Goal: Task Accomplishment & Management: Complete application form

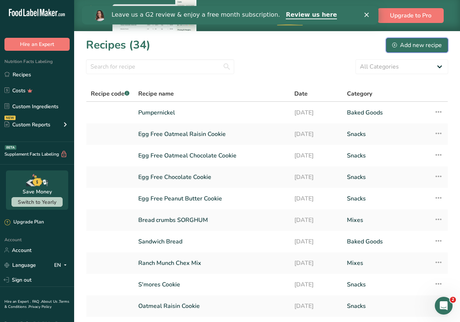
click at [412, 45] on div "Add new recipe" at bounding box center [418, 45] width 50 height 9
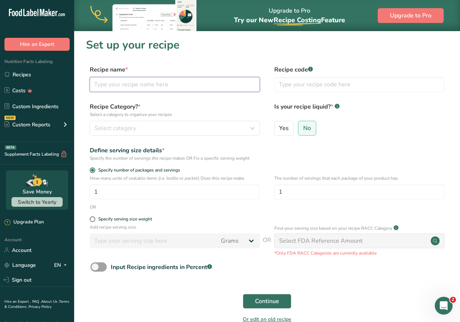
click at [125, 82] on input "text" at bounding box center [175, 84] width 170 height 15
type input "Mini Choc Chip Muffin"
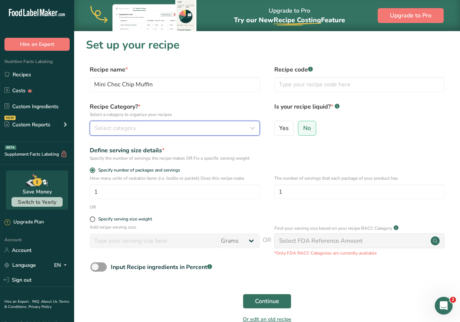
click at [122, 131] on span "Select category" at bounding box center [116, 128] width 42 height 9
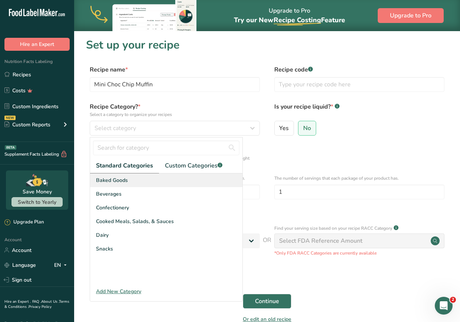
click at [115, 181] on span "Baked Goods" at bounding box center [112, 181] width 32 height 8
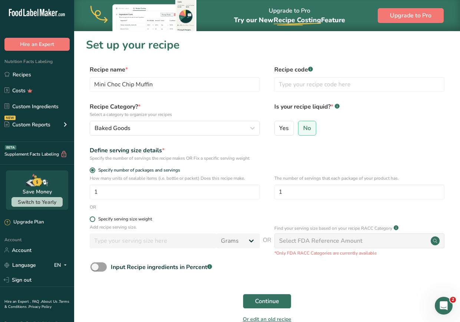
click at [94, 220] on span at bounding box center [93, 220] width 6 height 6
click at [94, 220] on input "Specify serving size weight" at bounding box center [92, 219] width 5 height 5
radio input "true"
radio input "false"
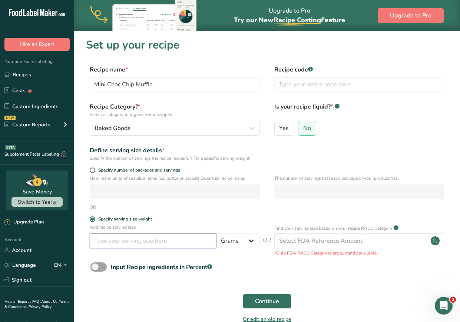
click at [193, 242] on input "number" at bounding box center [153, 241] width 127 height 15
type input "60"
click at [92, 168] on span at bounding box center [93, 171] width 6 height 6
click at [92, 168] on input "Specify number of packages and servings" at bounding box center [92, 170] width 5 height 5
radio input "true"
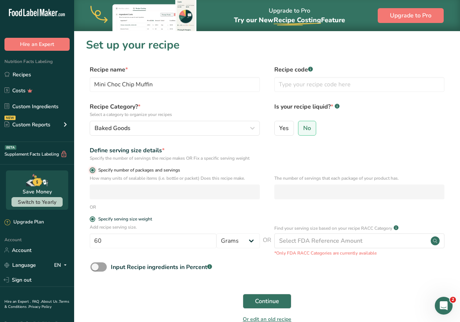
radio input "false"
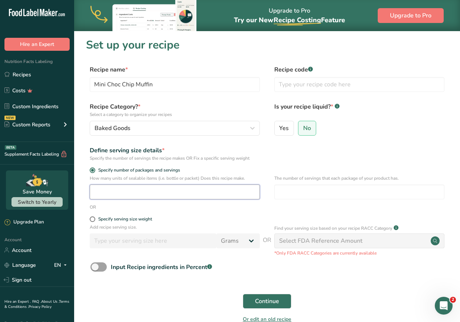
click at [99, 198] on input "number" at bounding box center [175, 192] width 170 height 15
type input "12"
click at [273, 170] on div "Specify number of packages and servings" at bounding box center [267, 171] width 362 height 7
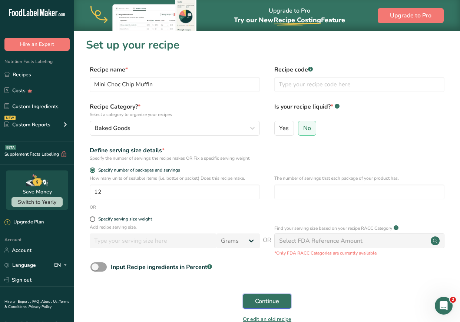
click at [272, 297] on span "Continue" at bounding box center [267, 301] width 24 height 9
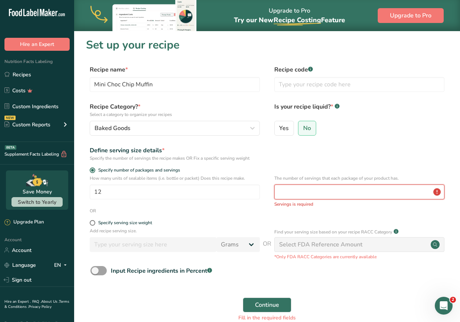
click at [316, 188] on input "number" at bounding box center [360, 192] width 170 height 15
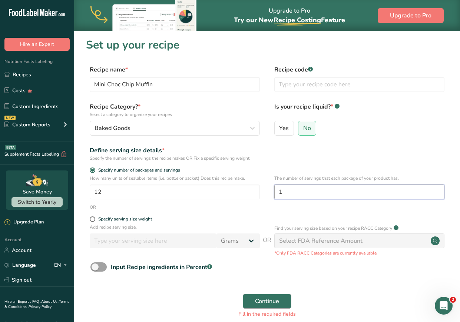
type input "1"
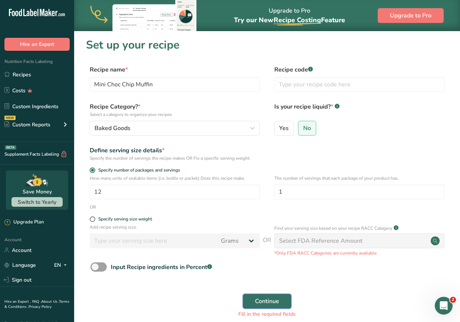
click at [255, 300] on span "Continue" at bounding box center [267, 301] width 24 height 9
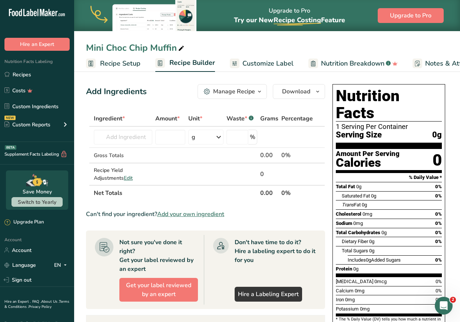
click at [250, 66] on span "Customize Label" at bounding box center [268, 64] width 51 height 10
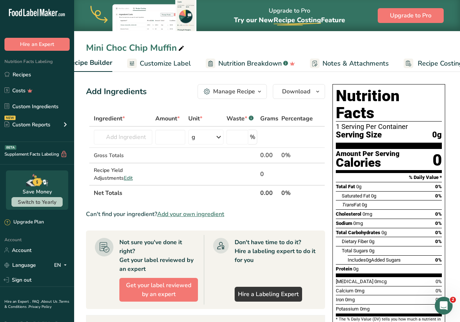
scroll to position [0, 124]
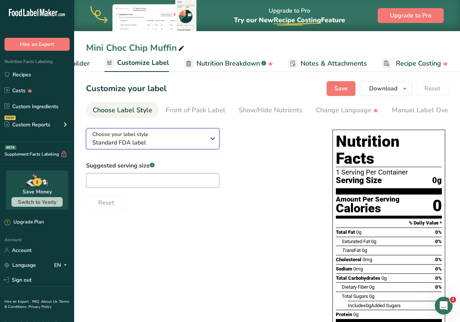
click at [161, 139] on div "Choose your label style Standard FDA label" at bounding box center [148, 139] width 113 height 17
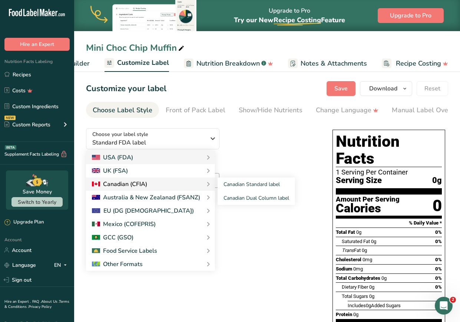
click at [141, 186] on div "Canadian (CFIA)" at bounding box center [119, 184] width 55 height 9
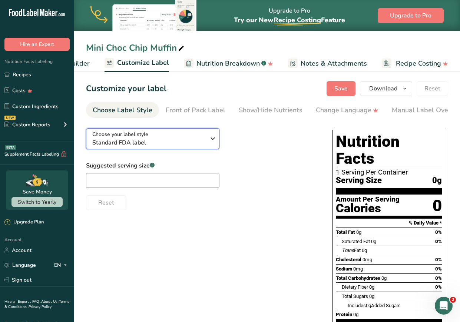
click at [204, 137] on div "Choose your label style Standard FDA label" at bounding box center [148, 139] width 113 height 17
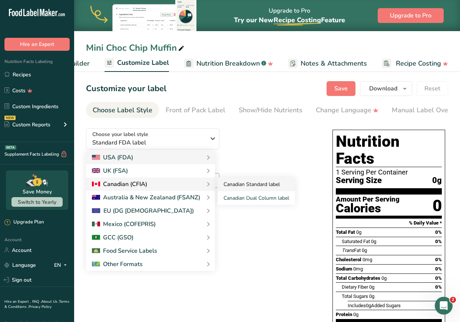
click at [219, 186] on link "Canadian Standard label" at bounding box center [257, 185] width 78 height 14
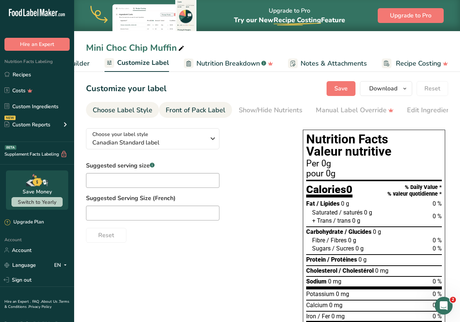
click at [206, 105] on div "Front of Pack Label" at bounding box center [196, 110] width 60 height 10
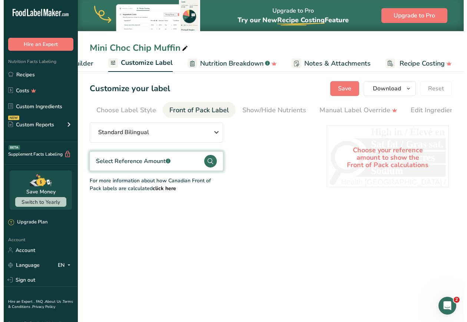
scroll to position [0, 72]
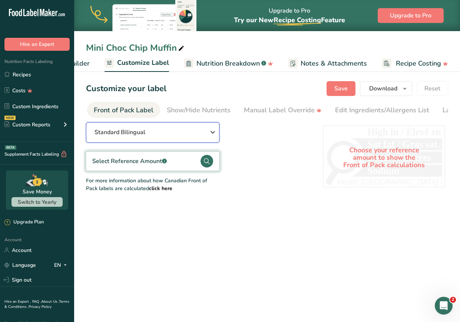
click at [181, 135] on div "Standard Bilingual" at bounding box center [153, 132] width 116 height 9
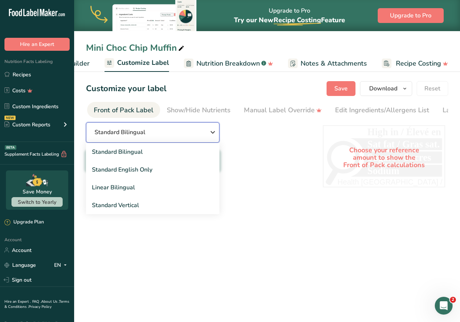
click at [181, 135] on div "Standard Bilingual" at bounding box center [153, 132] width 116 height 9
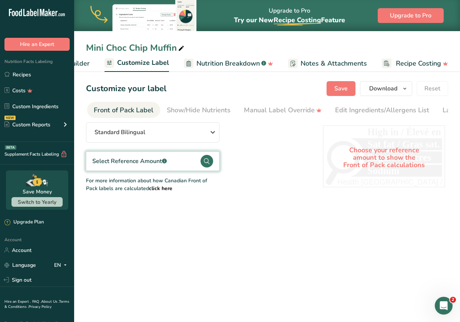
click at [167, 159] on div "Select Reference Amount .a-a{fill:#347362;}.b-a{fill:#fff;}" at bounding box center [153, 161] width 134 height 19
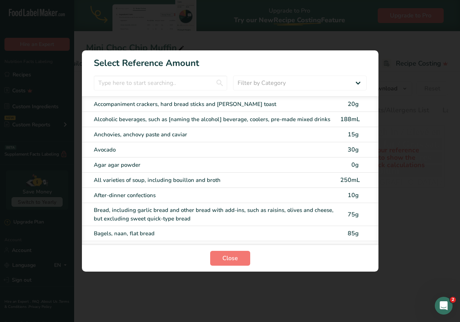
scroll to position [0, 117]
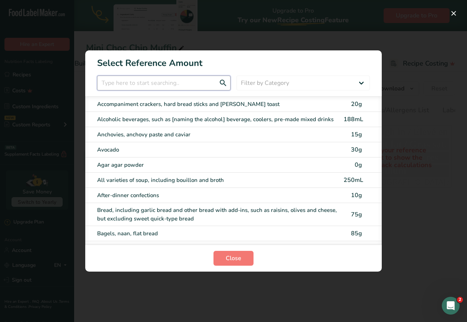
click at [168, 85] on input "FOP Category Selection Modal" at bounding box center [164, 83] width 134 height 15
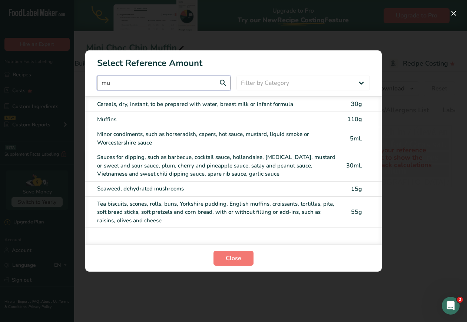
type input "mu"
click at [181, 122] on div "Muffins" at bounding box center [218, 119] width 242 height 9
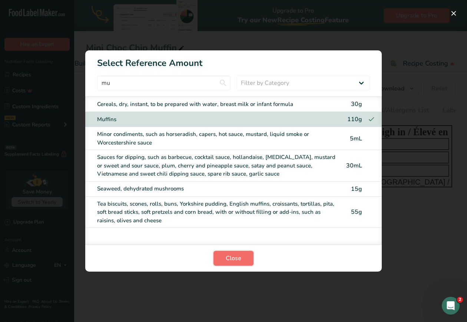
click at [236, 259] on span "Close" at bounding box center [234, 258] width 16 height 9
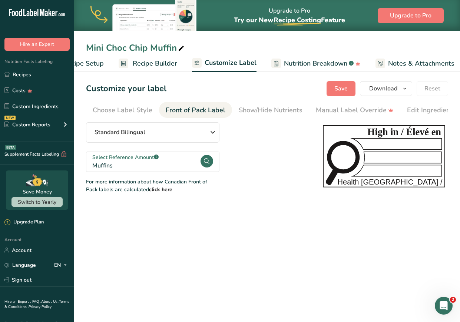
scroll to position [0, 0]
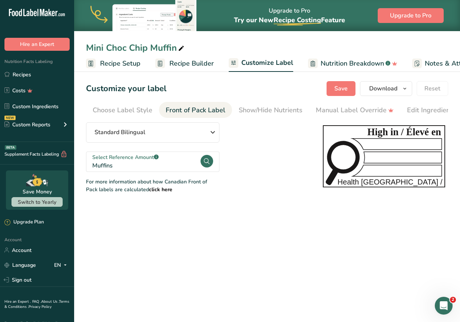
click at [131, 62] on span "Recipe Setup" at bounding box center [120, 64] width 40 height 10
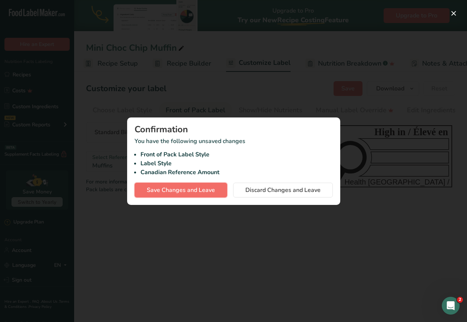
click at [196, 192] on span "Save Changes and Leave" at bounding box center [181, 190] width 68 height 9
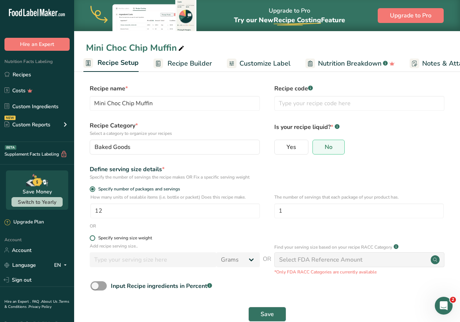
click at [138, 240] on div "Specify serving size weight" at bounding box center [125, 239] width 54 height 6
click at [95, 240] on input "Specify serving size weight" at bounding box center [92, 238] width 5 height 5
radio input "true"
radio input "false"
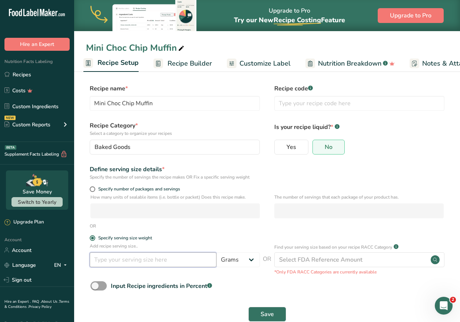
click at [137, 260] on input "number" at bounding box center [153, 260] width 127 height 15
type input "60"
click at [194, 59] on span "Recipe Builder" at bounding box center [190, 64] width 45 height 10
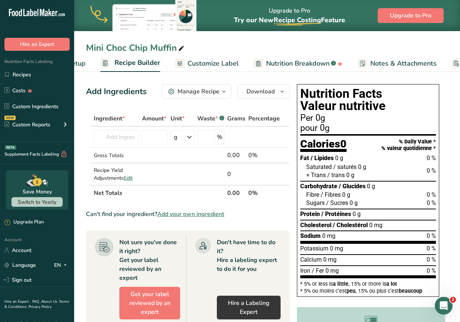
scroll to position [0, 72]
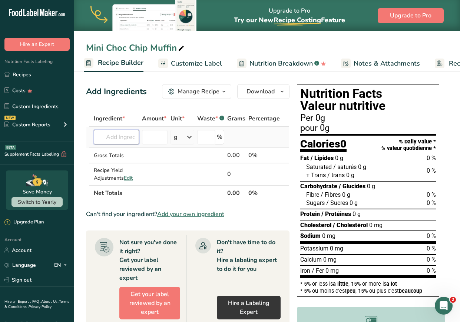
click at [123, 140] on input "text" at bounding box center [116, 137] width 45 height 15
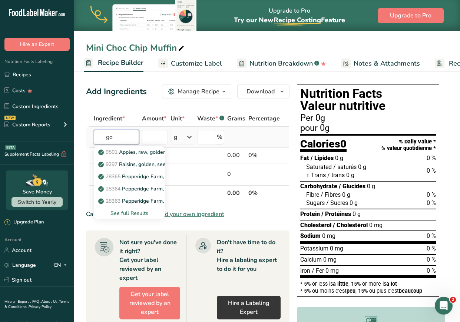
type input "g"
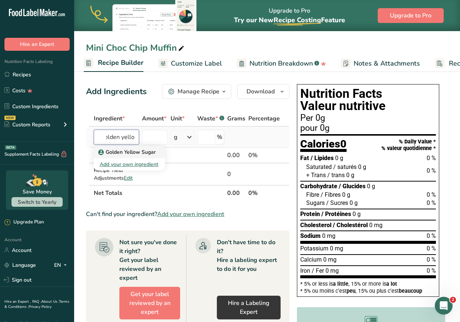
type input "golden yello"
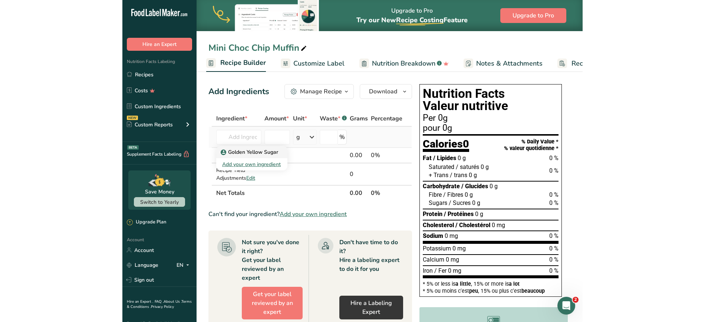
scroll to position [0, 0]
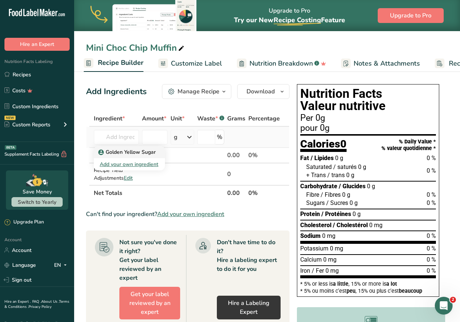
click at [116, 152] on p "Golden Yellow Sugar" at bounding box center [128, 152] width 56 height 8
type input "Golden Yellow Sugar"
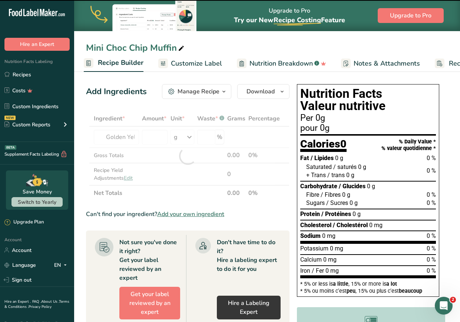
type input "0"
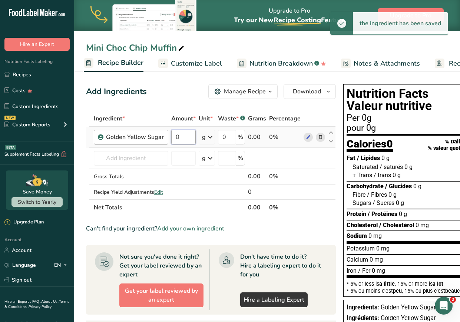
drag, startPoint x: 176, startPoint y: 136, endPoint x: 158, endPoint y: 135, distance: 18.6
click at [158, 135] on tr "Golden Yellow Sugar 0 g Weight Units g kg mg See more Volume Units l Volume uni…" at bounding box center [210, 137] width 249 height 21
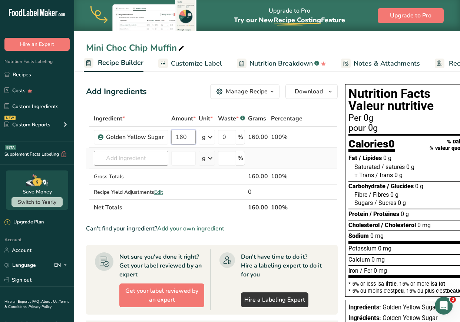
type input "160"
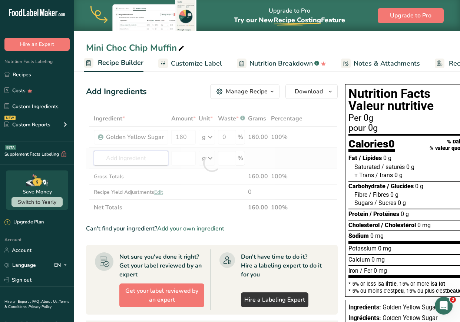
click at [160, 157] on div "Ingredient * Amount * Unit * Waste * .a-a{fill:#347362;}.b-a{fill:#fff;} Grams …" at bounding box center [212, 163] width 252 height 105
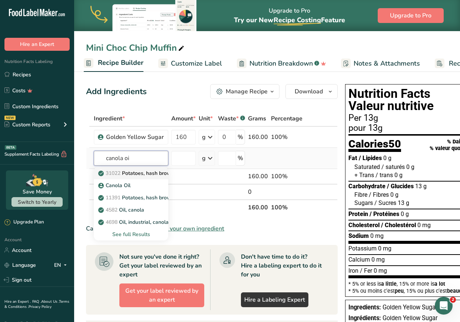
type input "canola oi"
drag, startPoint x: 137, startPoint y: 179, endPoint x: 137, endPoint y: 188, distance: 9.3
click at [137, 188] on div "31022 Potatoes, hash brown, refrigerated, prepared, pan-fried in canola oil Can…" at bounding box center [131, 203] width 75 height 73
click at [137, 188] on div "Canola Oil" at bounding box center [125, 186] width 51 height 8
type input "Canola Oil"
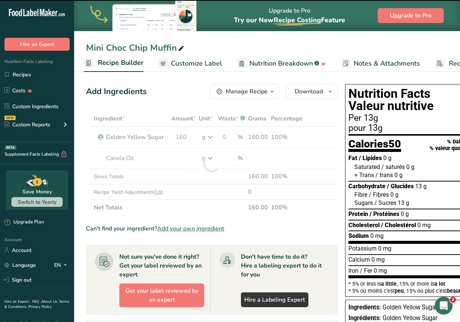
type input "0"
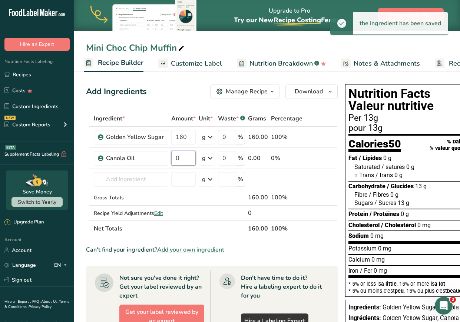
click at [180, 156] on input "0" at bounding box center [183, 158] width 24 height 15
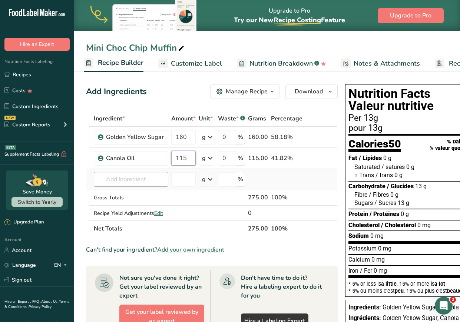
type input "115"
click at [123, 184] on div "Ingredient * Amount * Unit * Waste * .a-a{fill:#347362;}.b-a{fill:#fff;} Grams …" at bounding box center [212, 174] width 252 height 126
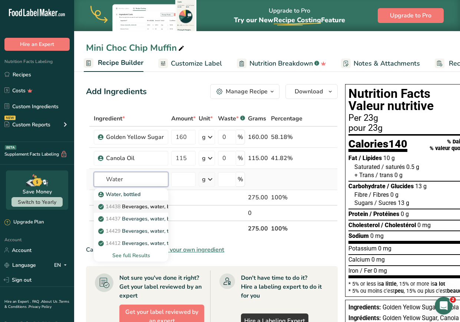
type input "Water"
click at [153, 210] on p "14438 Beverages, water, bottled, non-carbonated, [PERSON_NAME]" at bounding box center [185, 207] width 170 height 8
type input "Beverages, water, bottled, non-carbonated, [PERSON_NAME]"
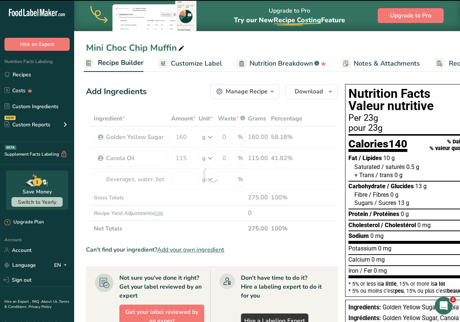
type input "0"
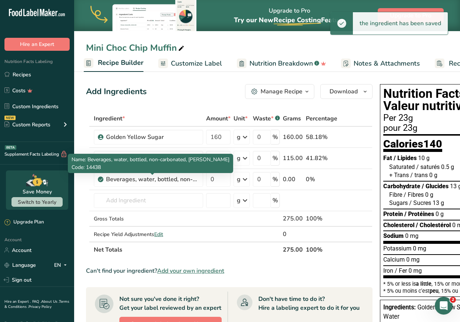
click at [156, 180] on div "Beverages, water, bottled, non-carbonated, [PERSON_NAME]" at bounding box center [152, 179] width 93 height 9
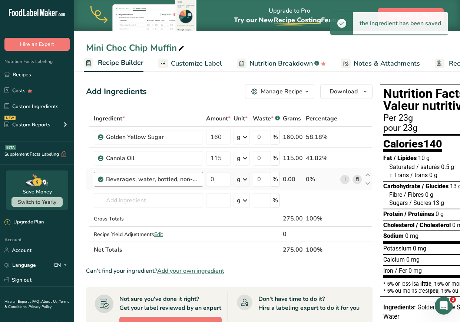
click at [174, 179] on div "Beverages, water, bottled, non-carbonated, [PERSON_NAME]" at bounding box center [152, 179] width 93 height 9
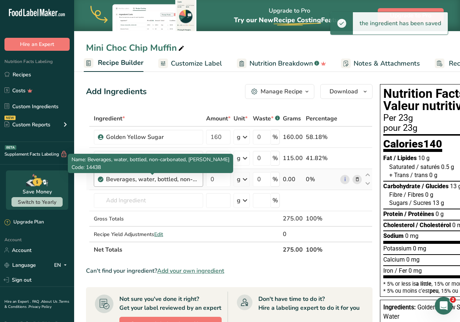
click at [174, 179] on div "Beverages, water, bottled, non-carbonated, [PERSON_NAME]" at bounding box center [152, 179] width 93 height 9
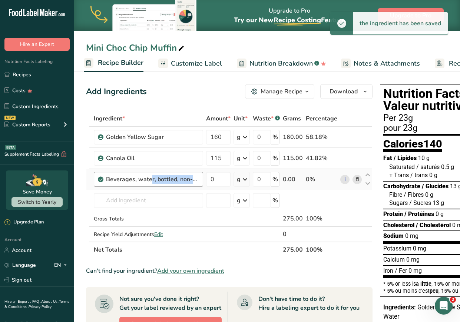
click at [174, 179] on div "Beverages, water, bottled, non-carbonated, [PERSON_NAME]" at bounding box center [152, 179] width 93 height 9
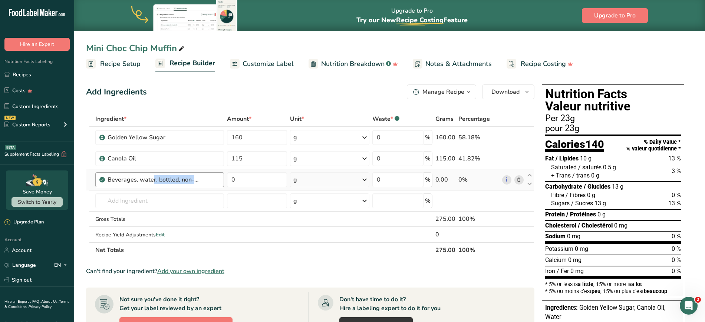
click at [204, 175] on div "Beverages, water, bottled, non-carbonated, [PERSON_NAME]" at bounding box center [164, 179] width 112 height 9
click at [208, 177] on div "Beverages, water, bottled, non-carbonated, [PERSON_NAME]" at bounding box center [164, 179] width 112 height 9
click at [460, 179] on icon at bounding box center [518, 180] width 5 height 8
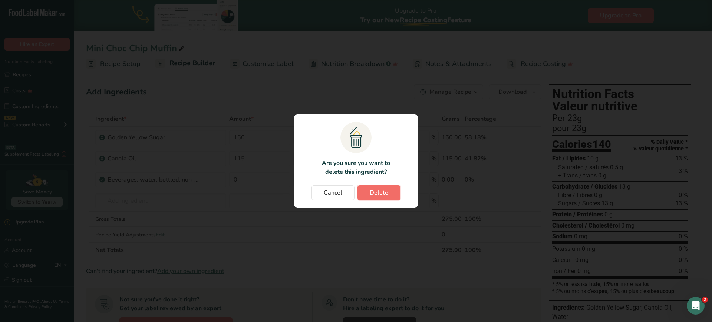
click at [364, 192] on button "Delete" at bounding box center [379, 193] width 43 height 15
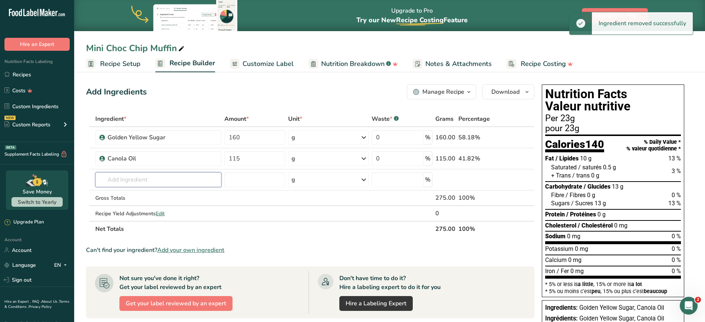
click at [180, 184] on input "text" at bounding box center [158, 180] width 127 height 15
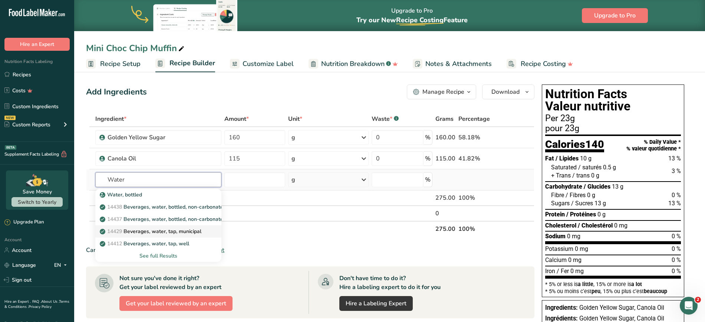
type input "Water"
click at [183, 234] on p "14429 [GEOGRAPHIC_DATA], water, tap, municipal" at bounding box center [151, 232] width 100 height 8
type input "Beverages, water, tap, municipal"
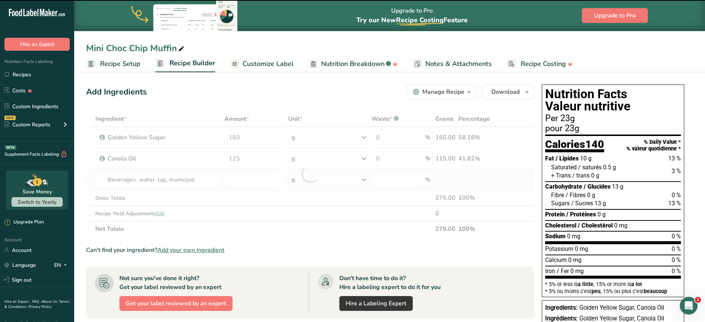
type input "0"
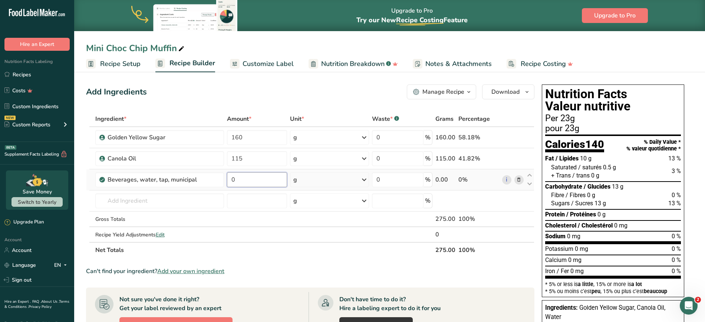
drag, startPoint x: 218, startPoint y: 175, endPoint x: 196, endPoint y: 170, distance: 22.5
click at [196, 170] on tr "Beverages, water, tap, municipal 0 g Portions 1 fl oz 1 bottle 8 fl oz 1 liter …" at bounding box center [310, 180] width 448 height 21
type input "115"
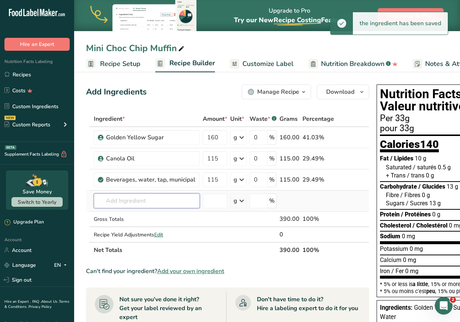
click at [141, 203] on input "text" at bounding box center [147, 201] width 106 height 15
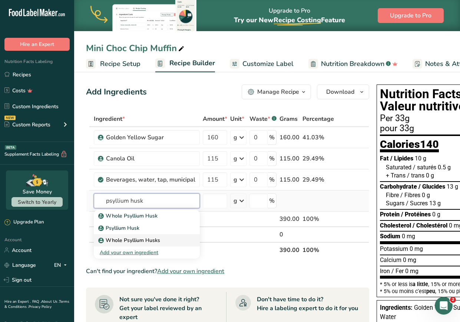
type input "psyllium husk"
click at [137, 240] on p "Whole Psyllium Husks" at bounding box center [130, 241] width 60 height 8
type input "Whole Psyllium Husks"
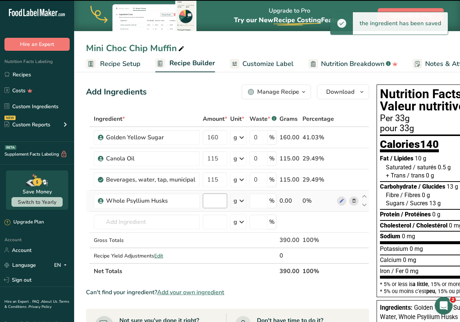
type input "0"
click at [216, 204] on input "0" at bounding box center [215, 201] width 24 height 15
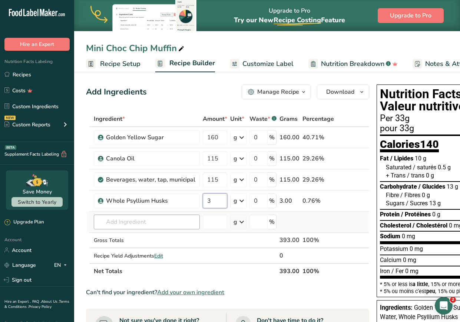
type input "3"
click at [162, 226] on div "Ingredient * Amount * Unit * Waste * .a-a{fill:#347362;}.b-a{fill:#fff;} Grams …" at bounding box center [227, 195] width 283 height 168
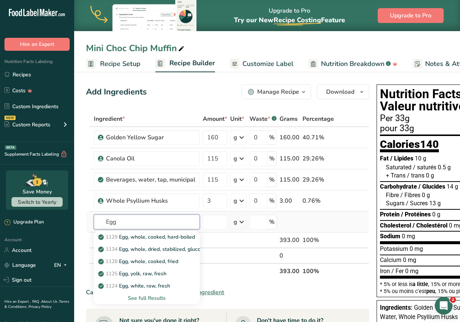
type input "Egg"
click at [145, 296] on div "See full Results" at bounding box center [147, 299] width 94 height 8
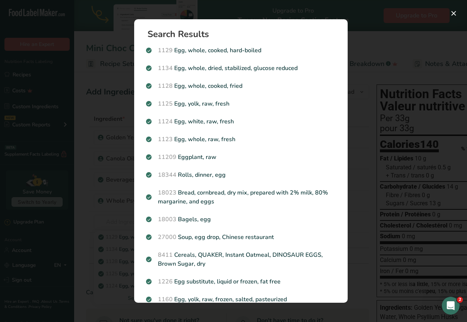
drag, startPoint x: 348, startPoint y: 69, endPoint x: 344, endPoint y: 168, distance: 98.8
click at [344, 168] on div "Search Results 1129 Egg, whole, cooked, hard-boiled 1134 [PERSON_NAME], whole, …" at bounding box center [240, 161] width 237 height 308
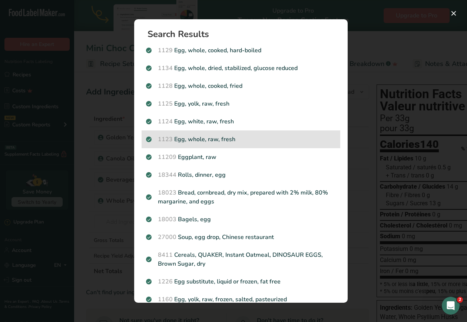
click at [223, 139] on p "1123 Egg, whole, raw, fresh" at bounding box center [241, 139] width 190 height 9
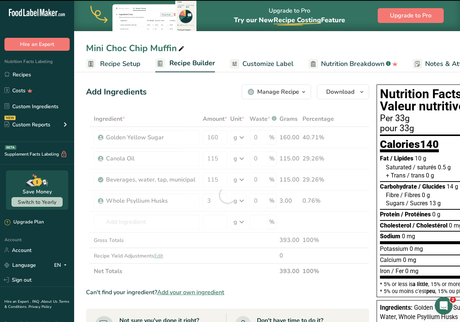
type input "0"
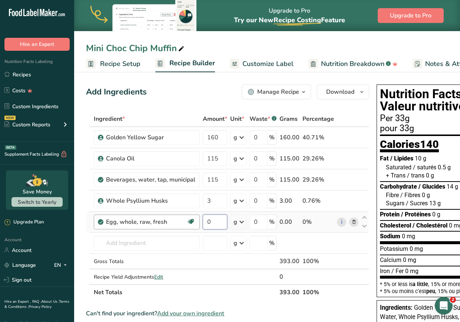
drag, startPoint x: 211, startPoint y: 222, endPoint x: 197, endPoint y: 223, distance: 14.5
click at [197, 223] on tr "Egg, whole, raw, fresh Gluten free Vegetarian Soy free 0 g Portions 1 large 1 e…" at bounding box center [227, 222] width 283 height 21
type input "100"
click at [167, 238] on div "Ingredient * Amount * Unit * Waste * .a-a{fill:#347362;}.b-a{fill:#fff;} Grams …" at bounding box center [227, 205] width 283 height 189
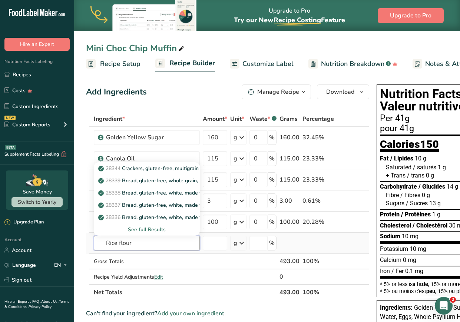
type input "Rice flour"
click at [160, 225] on div "See full Results" at bounding box center [147, 230] width 106 height 12
click at [158, 228] on div "See full Results" at bounding box center [147, 230] width 94 height 8
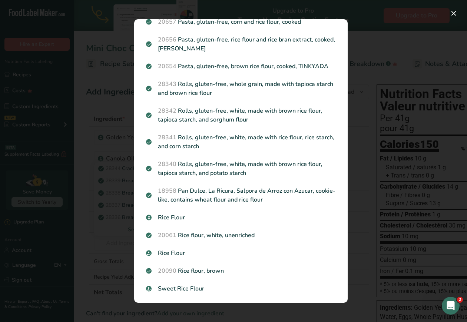
scroll to position [182, 0]
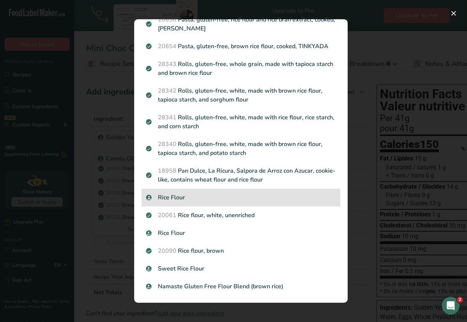
click at [183, 194] on p "Rice Flour" at bounding box center [241, 197] width 190 height 9
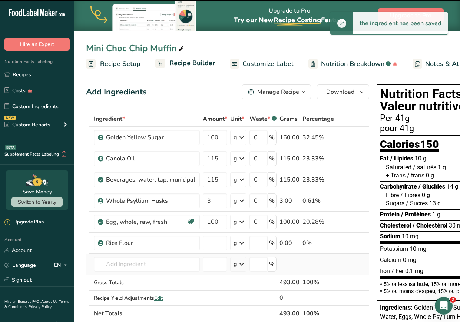
type input "0"
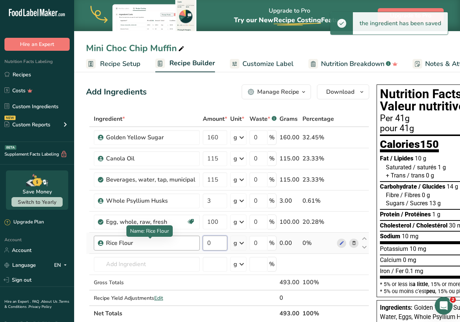
drag, startPoint x: 221, startPoint y: 240, endPoint x: 180, endPoint y: 242, distance: 41.6
click at [180, 242] on tr "Rice Flour 0 g Weight Units g kg mg See more Volume Units l Volume units requir…" at bounding box center [227, 243] width 283 height 21
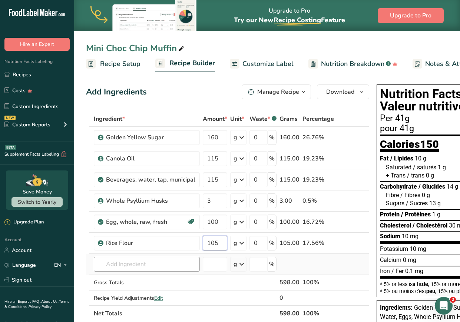
type input "105"
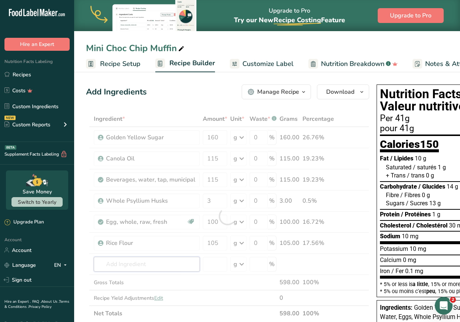
click at [175, 271] on div "Ingredient * Amount * Unit * Waste * .a-a{fill:#347362;}.b-a{fill:#fff;} Grams …" at bounding box center [227, 216] width 283 height 210
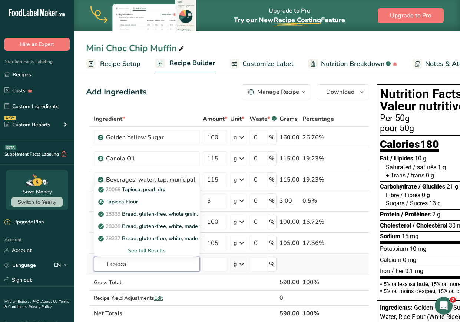
type input "Tapioca"
click at [161, 250] on div "See full Results" at bounding box center [147, 251] width 94 height 8
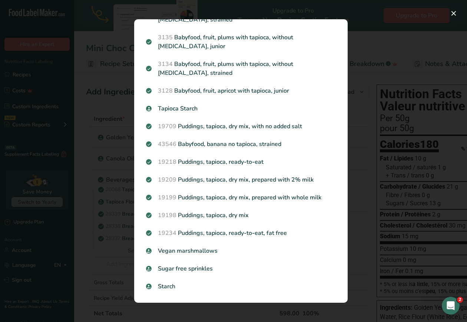
scroll to position [431, 0]
click at [302, 106] on p "Tapioca Starch" at bounding box center [241, 108] width 190 height 9
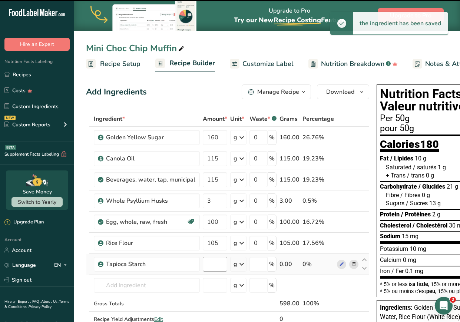
type input "0"
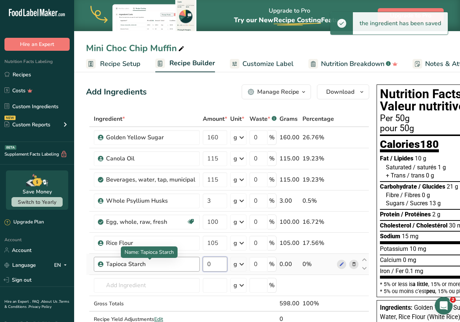
drag, startPoint x: 224, startPoint y: 267, endPoint x: 178, endPoint y: 268, distance: 46.4
click at [178, 268] on tr "Tapioca Starch 0 g Weight Units g kg mg See more Volume Units l Volume units re…" at bounding box center [227, 264] width 283 height 21
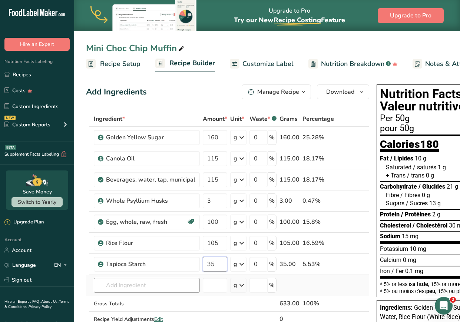
type input "35"
click at [145, 288] on div "Ingredient * Amount * Unit * Waste * .a-a{fill:#347362;}.b-a{fill:#fff;} Grams …" at bounding box center [227, 227] width 283 height 232
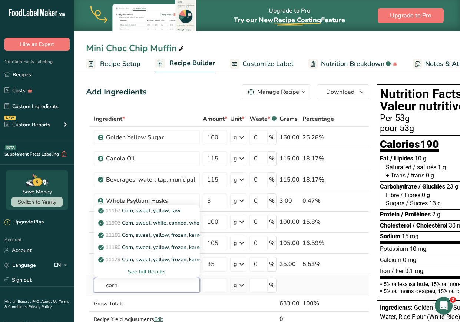
type input "corn"
click at [155, 272] on div "See full Results" at bounding box center [147, 272] width 94 height 8
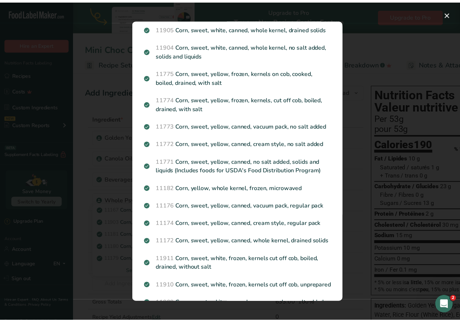
scroll to position [0, 0]
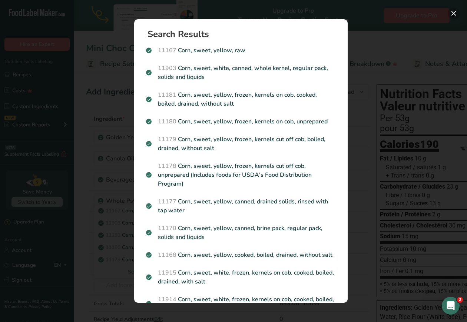
click at [455, 13] on button "Search results modal" at bounding box center [454, 13] width 12 height 12
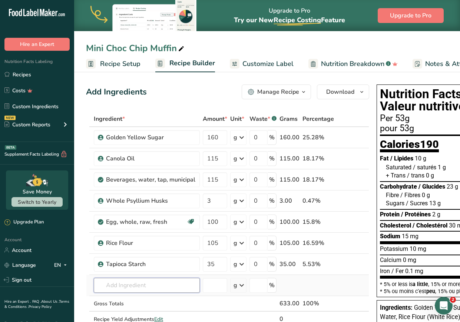
click at [153, 285] on input "text" at bounding box center [147, 285] width 106 height 15
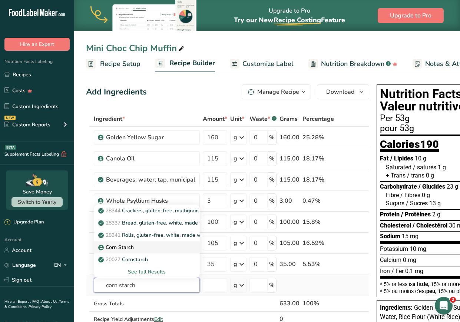
type input "corn starch"
click at [135, 250] on div "Corn Starch" at bounding box center [141, 248] width 82 height 8
type input "Corn Starch"
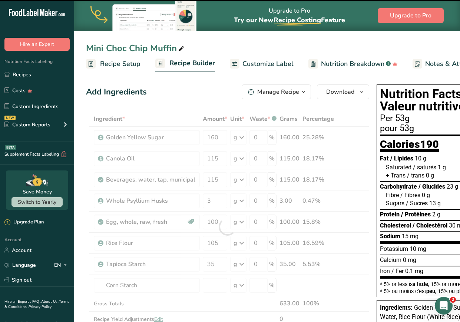
type input "0"
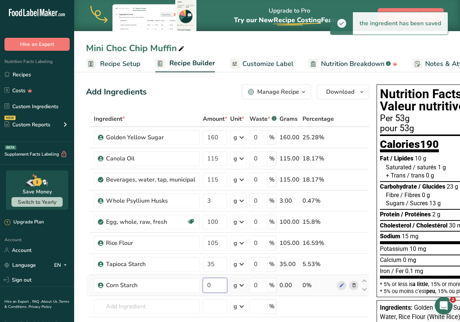
click at [218, 286] on input "0" at bounding box center [215, 285] width 24 height 15
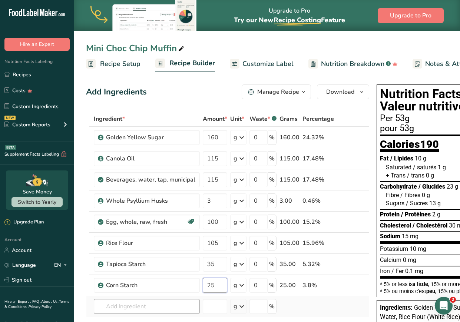
type input "25"
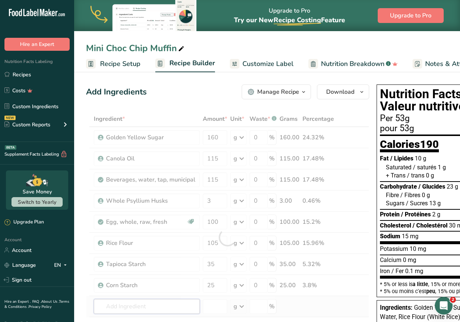
click at [183, 304] on div "Ingredient * Amount * Unit * Waste * .a-a{fill:#347362;}.b-a{fill:#fff;} Grams …" at bounding box center [227, 237] width 283 height 253
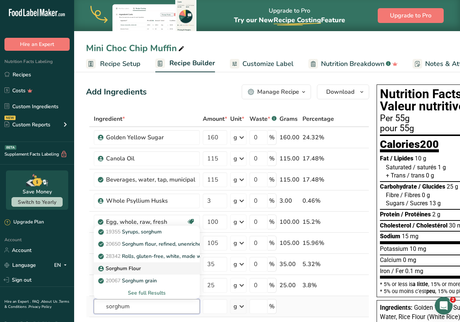
type input "sorghum"
click at [157, 272] on div "Sorghum Flour" at bounding box center [141, 269] width 82 height 8
type input "Sorghum Flour"
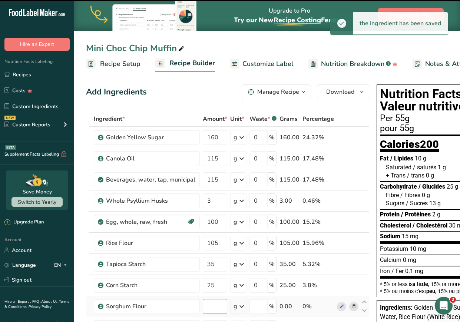
type input "0"
click at [215, 307] on input "0" at bounding box center [215, 306] width 24 height 15
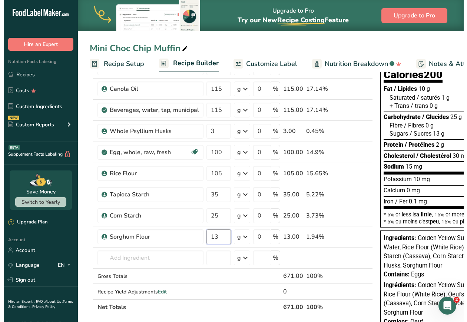
scroll to position [74, 0]
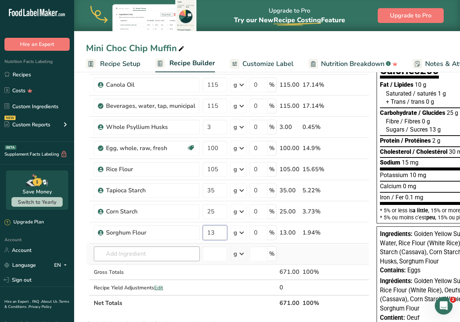
type input "13"
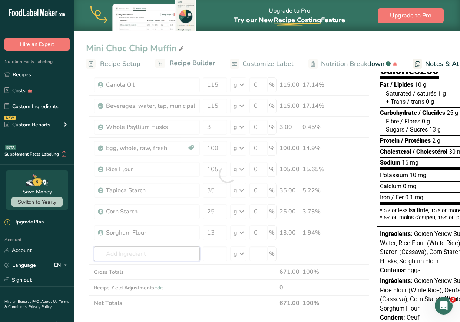
click at [149, 251] on div "Ingredient * Amount * Unit * Waste * .a-a{fill:#347362;}.b-a{fill:#fff;} Grams …" at bounding box center [227, 174] width 283 height 274
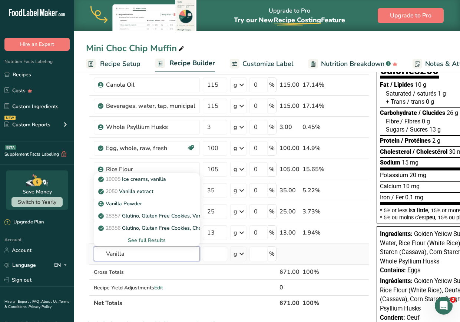
type input "Vanilla"
click at [141, 240] on div "See full Results" at bounding box center [147, 241] width 94 height 8
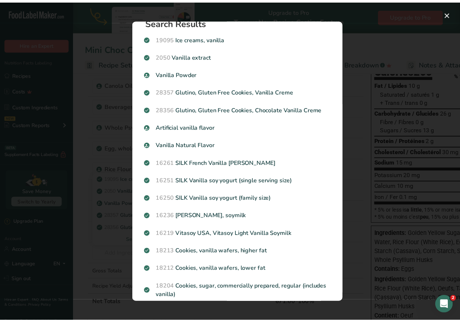
scroll to position [0, 0]
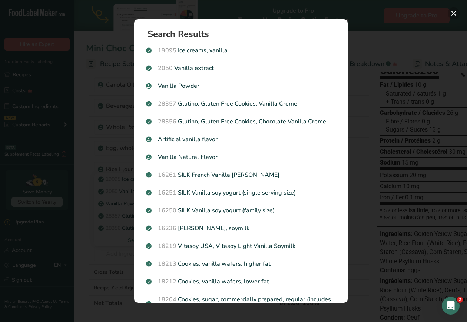
click at [451, 13] on button "Search results modal" at bounding box center [454, 13] width 12 height 12
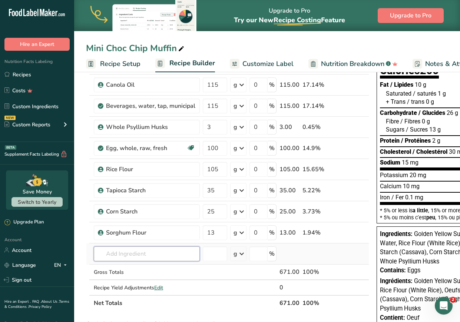
click at [172, 256] on input "text" at bounding box center [147, 254] width 106 height 15
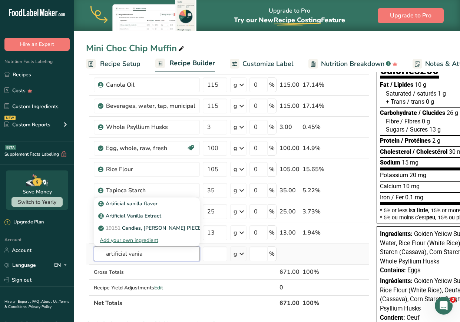
type input "artificial vania"
click at [150, 240] on div "Add your own ingredient" at bounding box center [147, 241] width 94 height 8
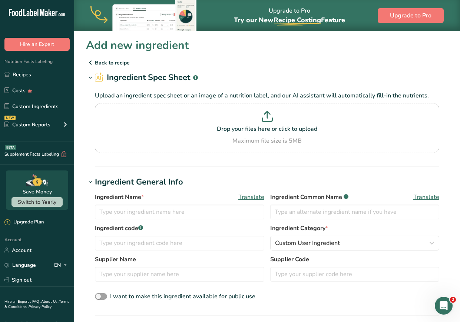
click at [89, 64] on icon at bounding box center [90, 62] width 9 height 13
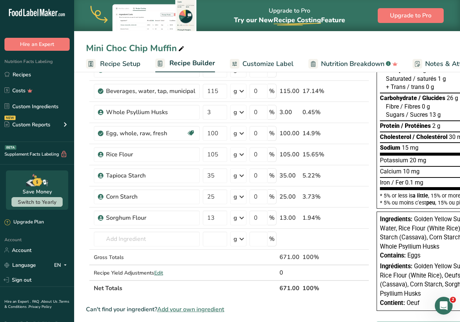
scroll to position [103, 0]
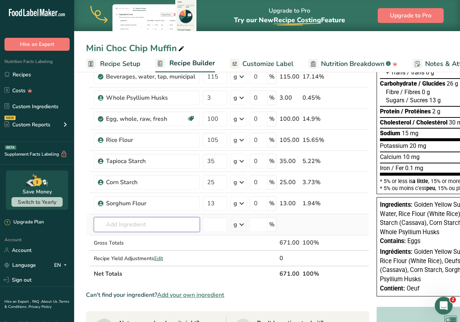
click at [186, 229] on input "text" at bounding box center [147, 224] width 106 height 15
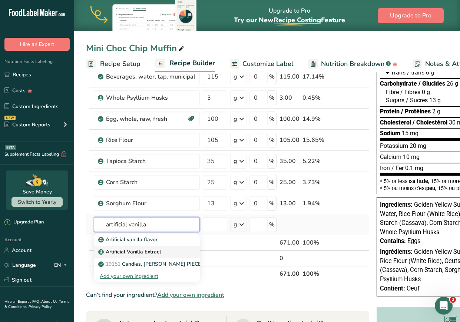
type input "artificial vanilla"
click at [168, 250] on div "Artificial Vanilla Extract" at bounding box center [141, 252] width 82 height 8
type input "Artificial Vanilla Extract"
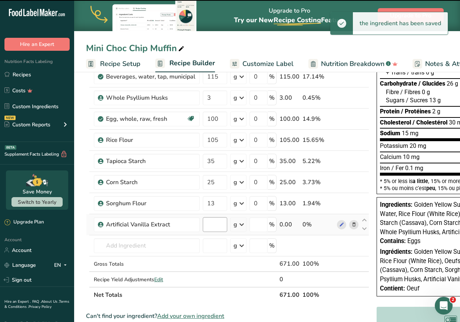
type input "0"
click at [218, 227] on input "0" at bounding box center [215, 224] width 24 height 15
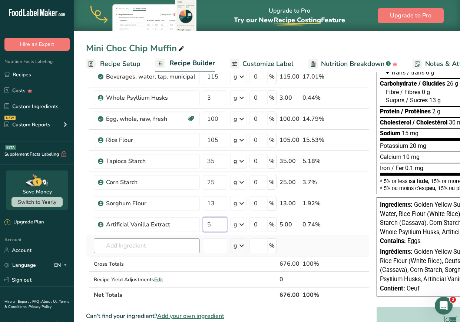
type input "5"
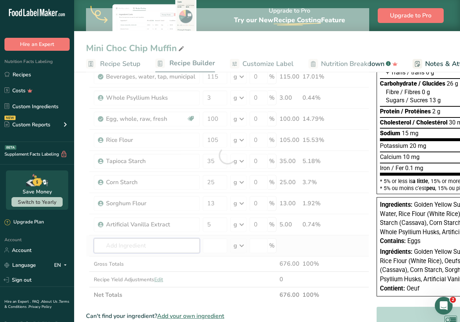
click at [165, 252] on div "Ingredient * Amount * Unit * Waste * .a-a{fill:#347362;}.b-a{fill:#fff;} Grams …" at bounding box center [227, 155] width 283 height 295
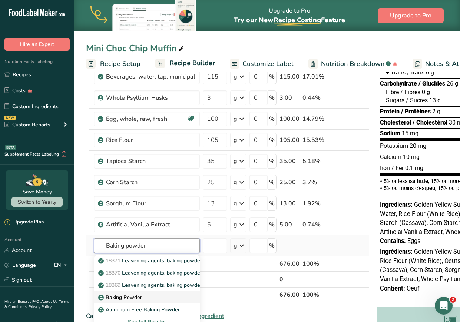
type input "Baking powder"
click at [139, 296] on p "Baking Powder" at bounding box center [121, 298] width 42 height 8
type input "Baking Powder"
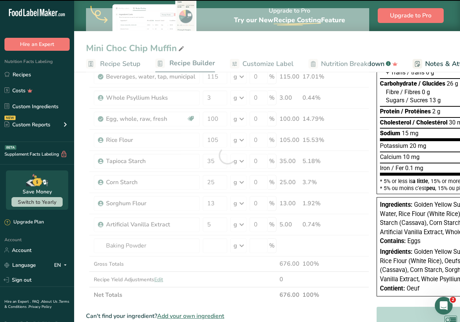
type input "0"
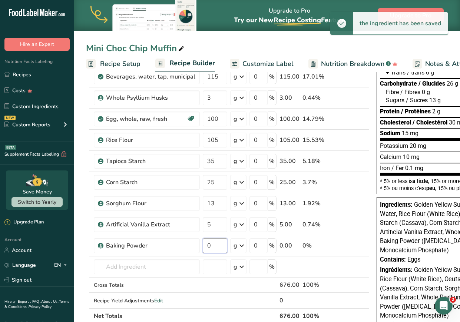
click at [216, 249] on input "0" at bounding box center [215, 246] width 24 height 15
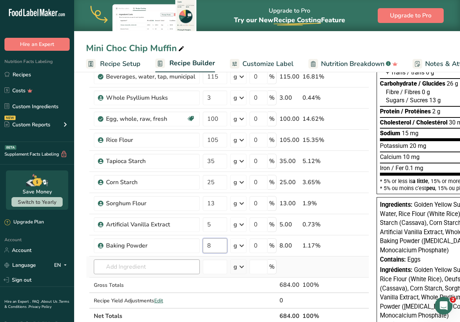
type input "8"
click at [165, 266] on div "Ingredient * Amount * Unit * Waste * .a-a{fill:#347362;}.b-a{fill:#fff;} Grams …" at bounding box center [227, 166] width 283 height 316
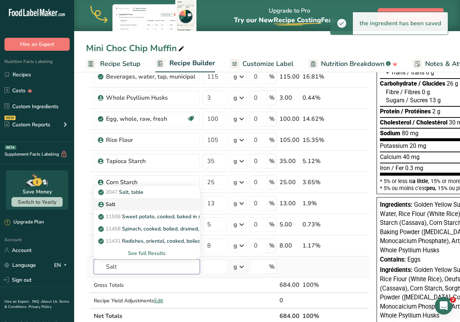
type input "Salt"
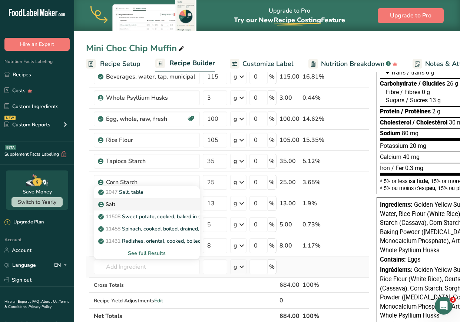
click at [118, 206] on div "Salt" at bounding box center [141, 205] width 82 height 8
type input "Salt"
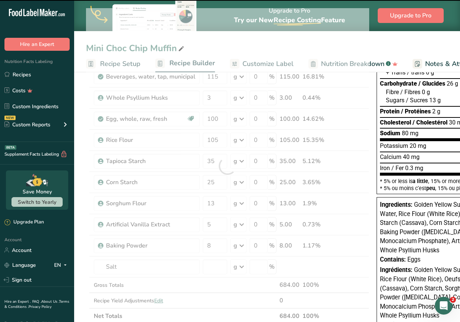
type input "0"
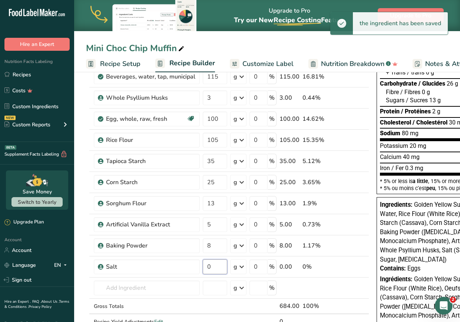
click at [218, 268] on input "0" at bounding box center [215, 267] width 24 height 15
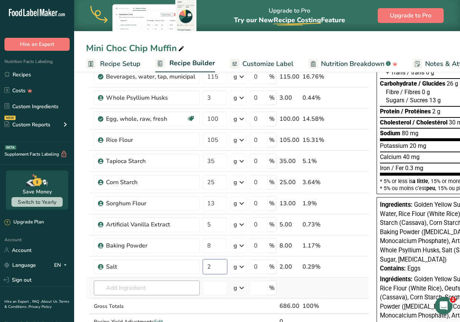
type input "2"
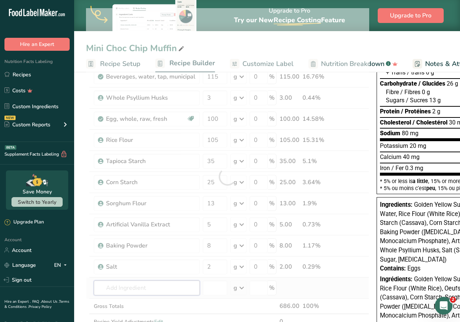
click at [148, 285] on div "Ingredient * Amount * Unit * Waste * .a-a{fill:#347362;}.b-a{fill:#fff;} Grams …" at bounding box center [227, 176] width 283 height 337
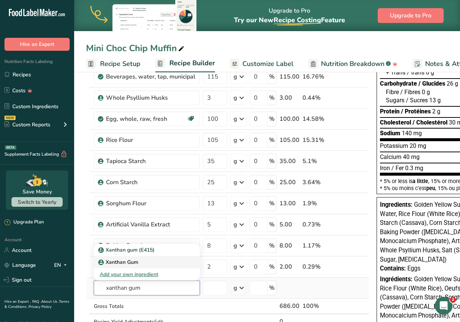
type input "xanthan gum"
click at [142, 263] on div "Xanthan Gum" at bounding box center [141, 263] width 82 height 8
type input "Xanthan Gum"
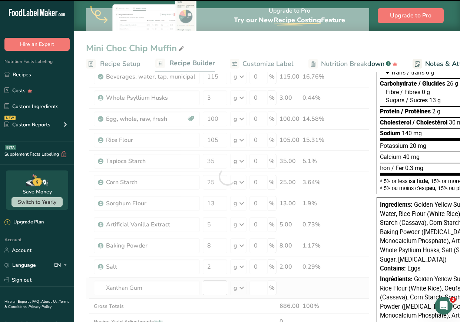
type input "0"
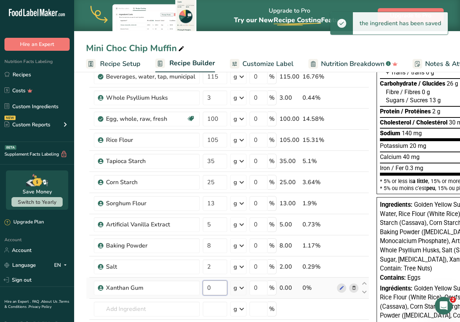
click at [216, 290] on input "0" at bounding box center [215, 288] width 24 height 15
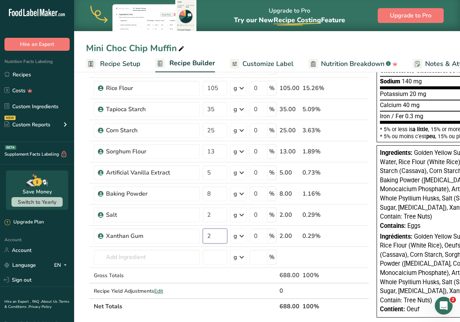
scroll to position [173, 0]
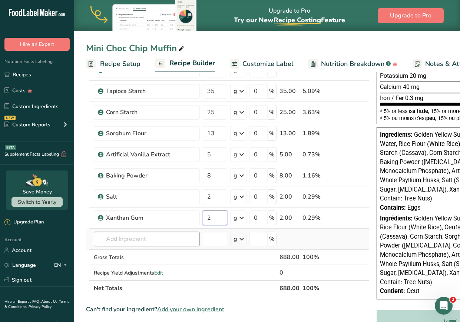
type input "2"
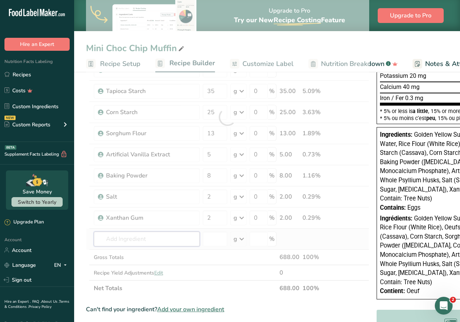
click at [166, 243] on div "Ingredient * Amount * Unit * Waste * .a-a{fill:#347362;}.b-a{fill:#fff;} Grams …" at bounding box center [227, 117] width 283 height 358
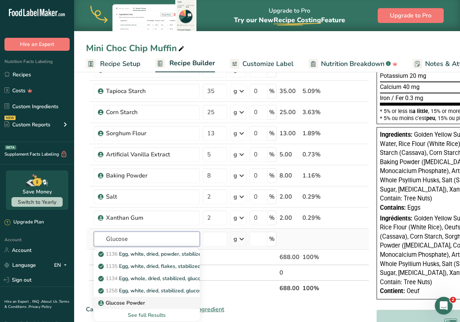
type input "Glucose"
click at [131, 300] on p "Glucose Powder" at bounding box center [122, 303] width 45 height 8
type input "Glucose Powder"
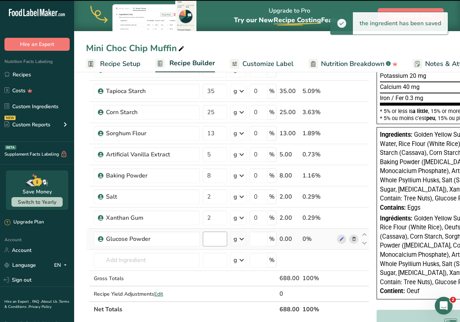
type input "0"
click at [216, 240] on input "0" at bounding box center [215, 239] width 24 height 15
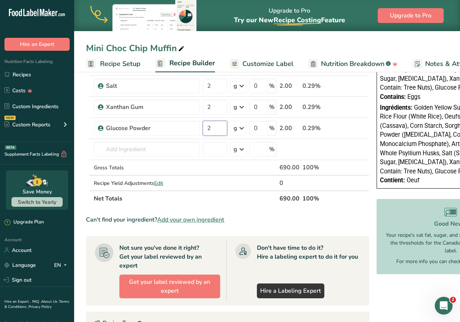
scroll to position [298, 0]
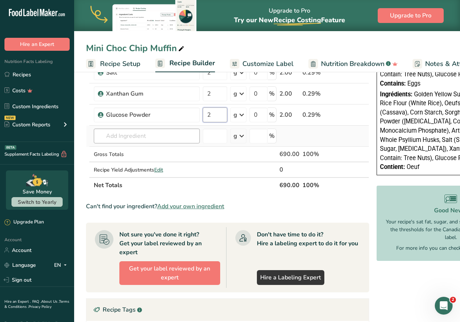
type input "2"
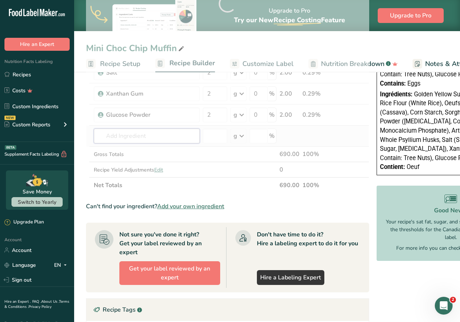
click at [174, 141] on div "Ingredient * Amount * Unit * Waste * .a-a{fill:#347362;}.b-a{fill:#fff;} Grams …" at bounding box center [227, 4] width 283 height 380
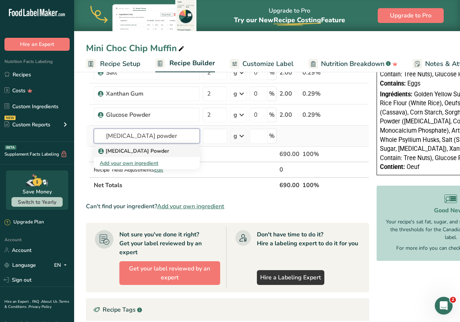
type input "[MEDICAL_DATA] powder"
click at [151, 149] on div "[MEDICAL_DATA] Powder" at bounding box center [141, 151] width 82 height 8
type input "[MEDICAL_DATA] Powder"
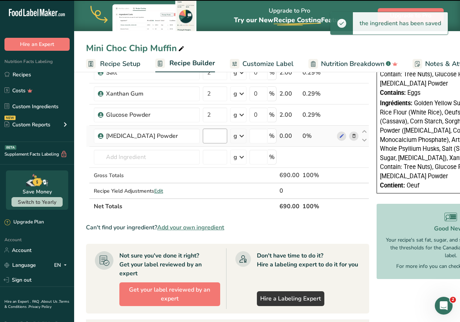
type input "0"
click at [217, 139] on input "0" at bounding box center [215, 136] width 24 height 15
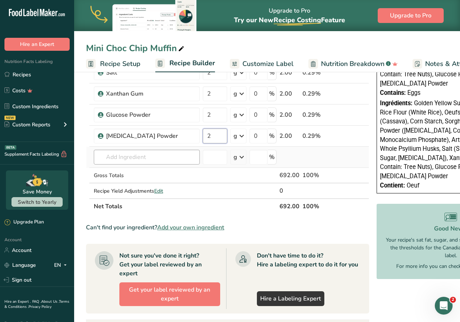
type input "2"
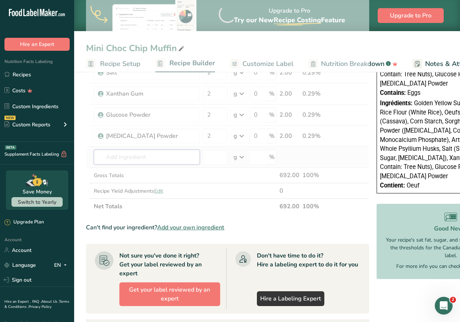
click at [183, 150] on div "Ingredient * Amount * Unit * Waste * .a-a{fill:#347362;}.b-a{fill:#fff;} Grams …" at bounding box center [227, 14] width 283 height 401
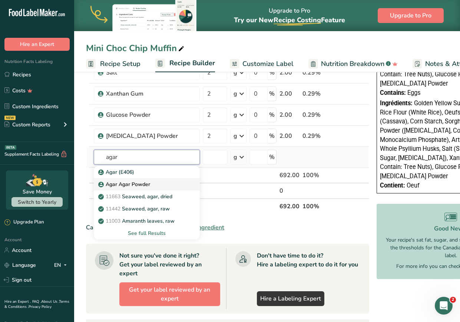
type input "agar"
click at [153, 182] on div "Agar Agar Powder" at bounding box center [141, 185] width 82 height 8
type input "Agar Agar Powder"
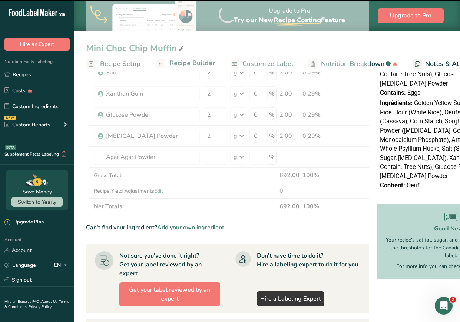
type input "0"
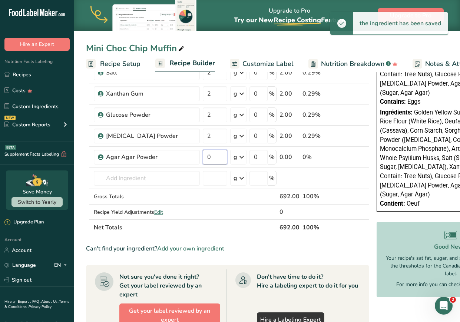
click at [216, 158] on input "0" at bounding box center [215, 157] width 24 height 15
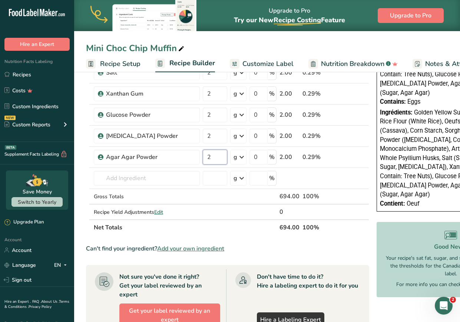
type input "2"
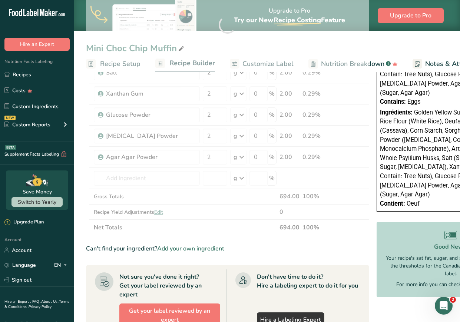
click at [340, 250] on div "Can't find your ingredient? Add your own ingredient" at bounding box center [227, 248] width 283 height 9
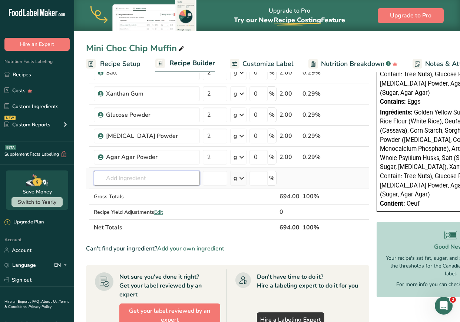
click at [151, 180] on input "text" at bounding box center [147, 178] width 106 height 15
type input "h"
click at [109, 175] on input "text" at bounding box center [147, 178] width 106 height 15
click at [114, 177] on input "text" at bounding box center [147, 178] width 106 height 15
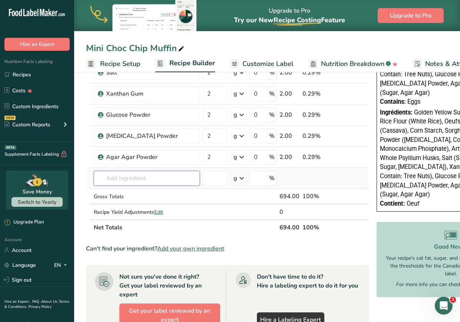
type input "b"
click at [126, 174] on input "text" at bounding box center [147, 178] width 106 height 15
click at [127, 174] on input "text" at bounding box center [147, 178] width 106 height 15
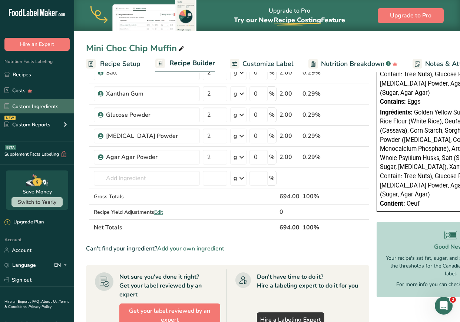
click at [21, 108] on link "Custom Ingredients" at bounding box center [37, 106] width 74 height 14
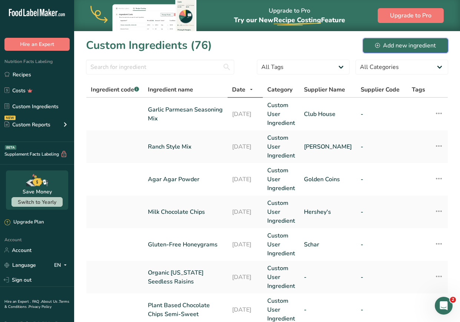
click at [400, 48] on div "Add new ingredient" at bounding box center [405, 45] width 61 height 9
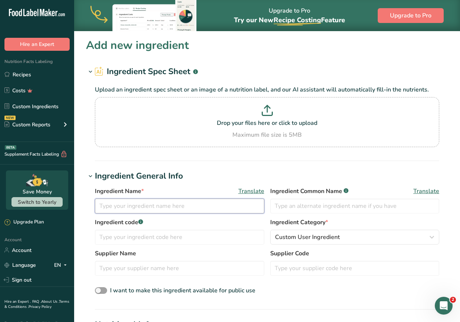
click at [174, 201] on input "text" at bounding box center [180, 206] width 170 height 15
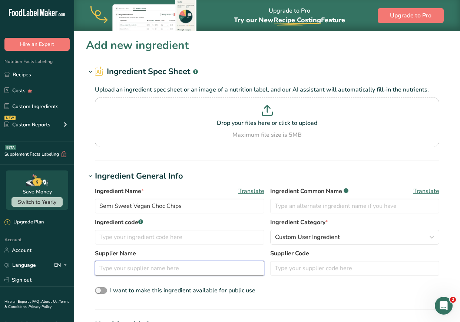
click at [172, 270] on input "text" at bounding box center [180, 268] width 170 height 15
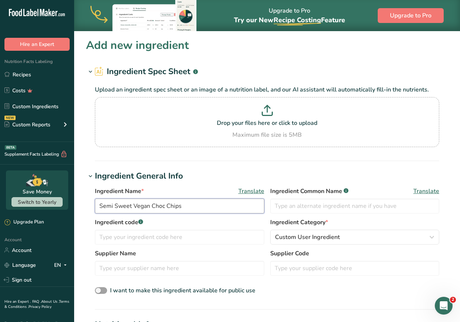
drag, startPoint x: 193, startPoint y: 207, endPoint x: 53, endPoint y: 184, distance: 141.4
click at [53, 184] on div ".a-20{fill:#fff;} Hire an Expert Nutrition Facts Labeling Recipes Costs Custom …" at bounding box center [230, 292] width 460 height 585
paste input "-Sweet Vegan Chocolate Chip"
type input "Semi-Sweet Vegan Chocolate Chips"
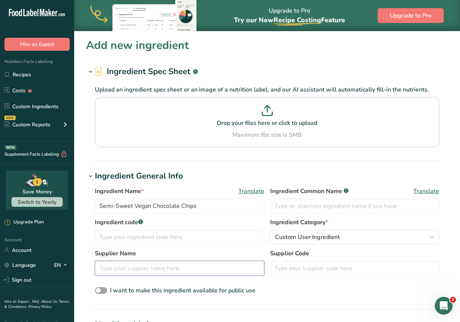
click at [173, 265] on input "text" at bounding box center [180, 268] width 170 height 15
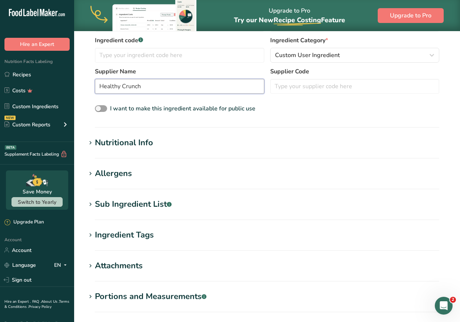
scroll to position [215, 0]
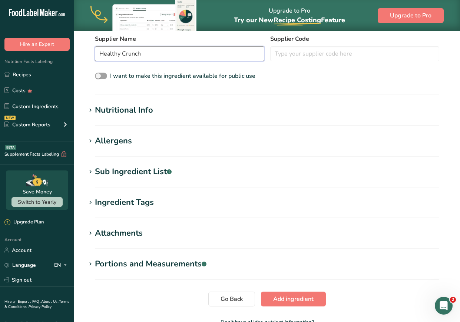
type input "Healthy Crunch"
click at [90, 106] on icon at bounding box center [90, 110] width 7 height 10
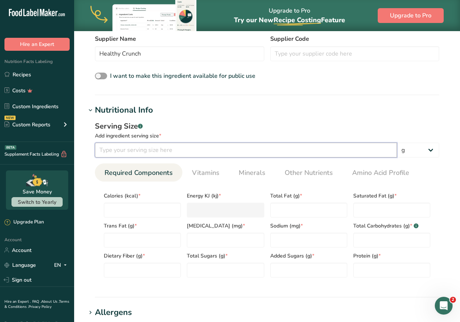
click at [192, 144] on input "number" at bounding box center [246, 150] width 302 height 15
type input "15"
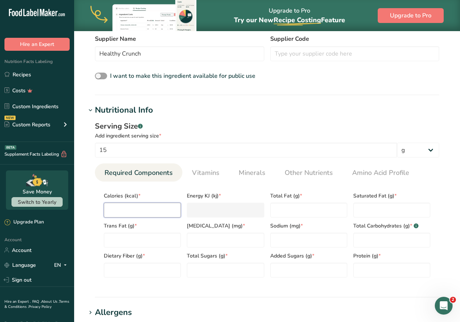
click at [165, 209] on input "number" at bounding box center [142, 210] width 77 height 15
type input "8"
type KJ "33.5"
type input "80"
type KJ "334.7"
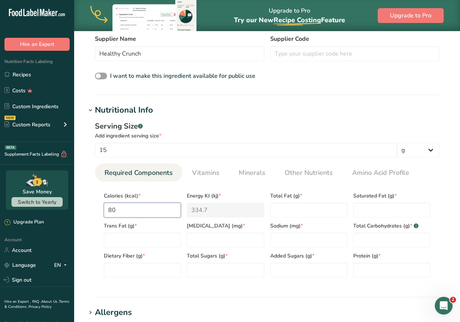
type input "80"
type Fat "5"
type Fat "3"
type Fat "0"
type input "0"
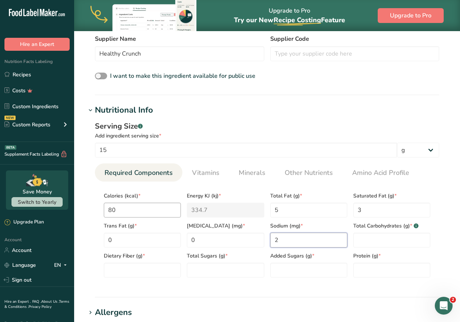
type input "2"
type Carbohydrates "6"
type Fiber "1"
type Sugars "3"
type Sugars "0"
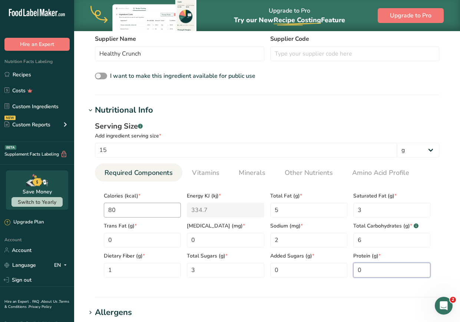
type input "0"
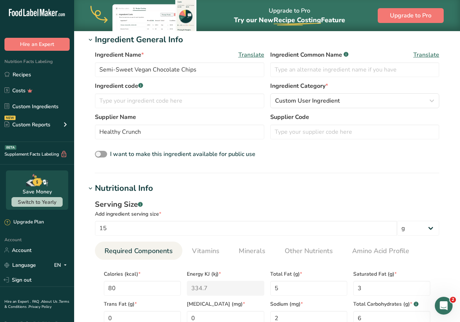
scroll to position [135, 0]
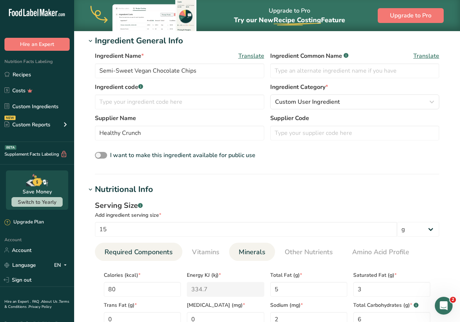
click at [248, 250] on span "Minerals" at bounding box center [252, 252] width 27 height 10
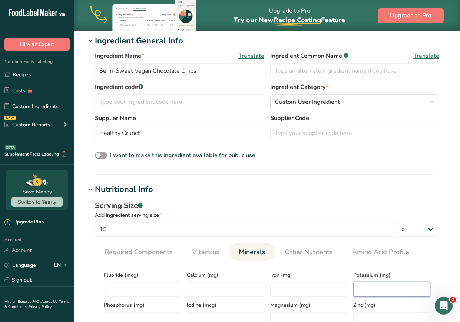
click at [364, 289] on input "number" at bounding box center [392, 289] width 77 height 15
type input "25"
click at [243, 286] on input "number" at bounding box center [225, 289] width 77 height 15
type input "5"
click at [306, 287] on input "number" at bounding box center [308, 289] width 77 height 15
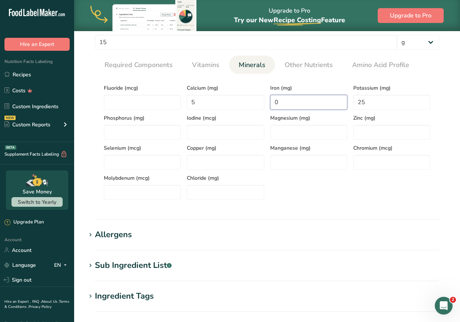
scroll to position [464, 0]
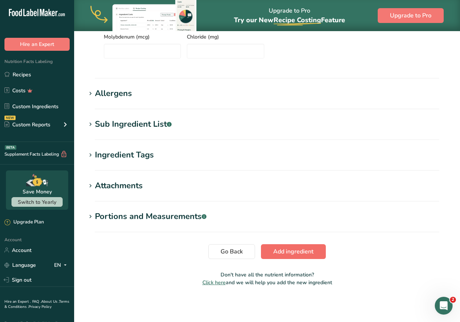
type input "0"
click at [286, 254] on span "Add ingredient" at bounding box center [293, 251] width 40 height 9
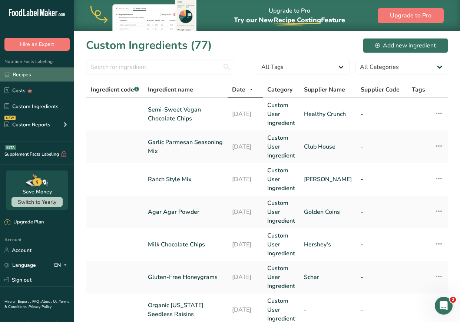
click at [29, 69] on link "Recipes" at bounding box center [37, 75] width 74 height 14
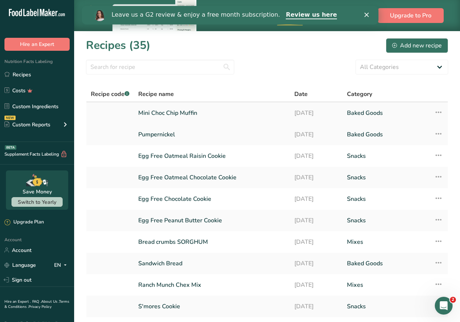
click at [184, 114] on link "Mini Choc Chip Muffin" at bounding box center [211, 113] width 147 height 16
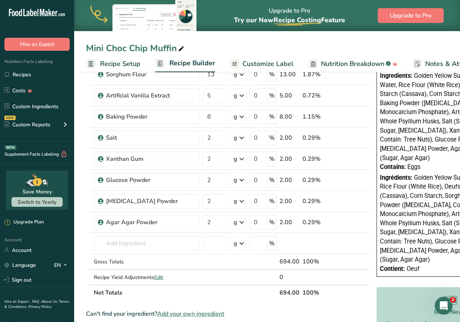
scroll to position [236, 0]
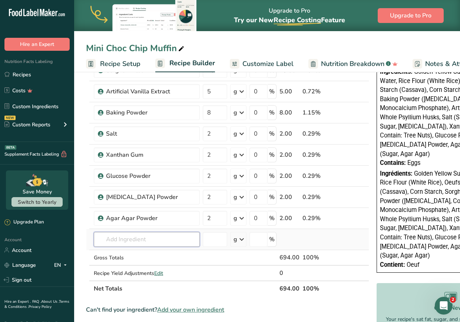
click at [153, 240] on input "text" at bounding box center [147, 239] width 106 height 15
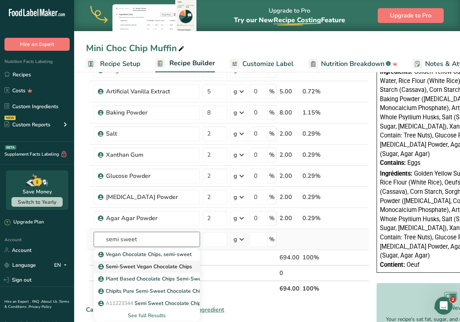
type input "semi sweet"
click at [155, 269] on p "Semi-Sweet Vegan Chocolate Chips" at bounding box center [146, 267] width 92 height 8
type input "Semi-Sweet Vegan Chocolate Chips"
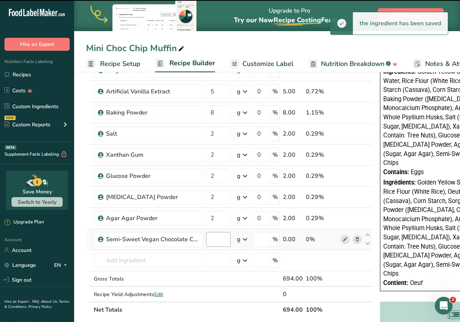
type input "0"
click at [217, 240] on input "0" at bounding box center [218, 239] width 24 height 15
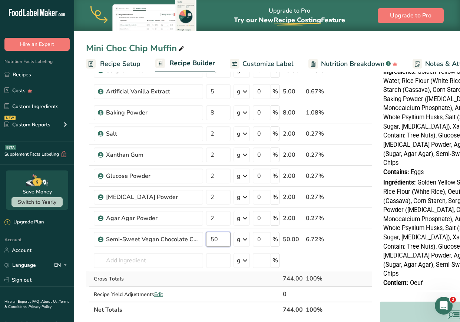
type input "50"
click at [371, 282] on div "Ingredient * Amount * Unit * Waste * .a-a{fill:#347362;}.b-a{fill:#fff;} Grams …" at bounding box center [229, 96] width 287 height 443
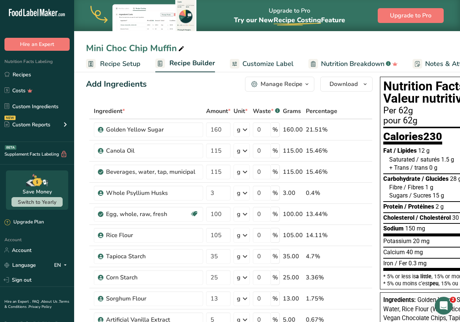
scroll to position [0, 0]
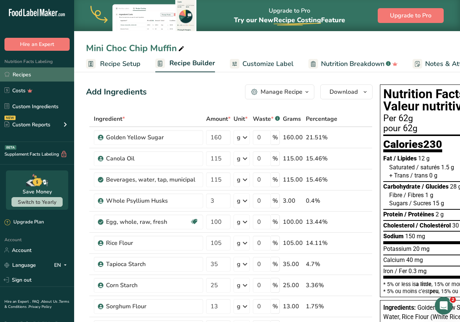
click at [23, 79] on link "Recipes" at bounding box center [37, 75] width 74 height 14
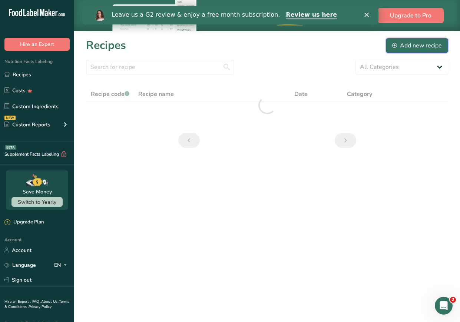
click at [432, 44] on div "Add new recipe" at bounding box center [418, 45] width 50 height 9
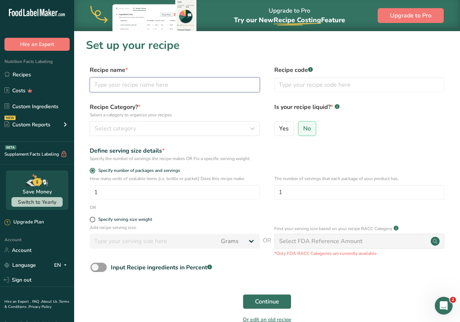
click at [228, 83] on input "text" at bounding box center [175, 85] width 170 height 15
type input "Streusel Topping"
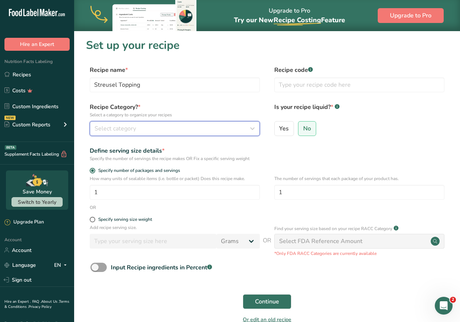
click at [222, 131] on div "Select category" at bounding box center [173, 128] width 156 height 9
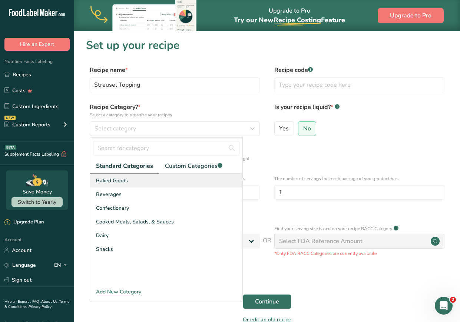
click at [117, 187] on div "Baked Goods" at bounding box center [166, 181] width 152 height 14
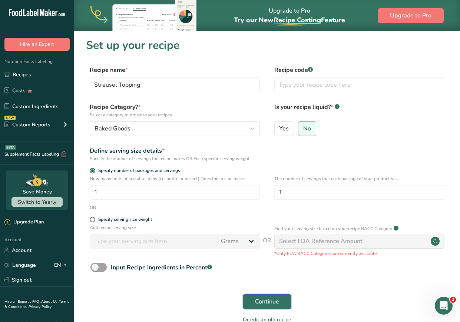
click at [257, 302] on span "Continue" at bounding box center [267, 302] width 24 height 9
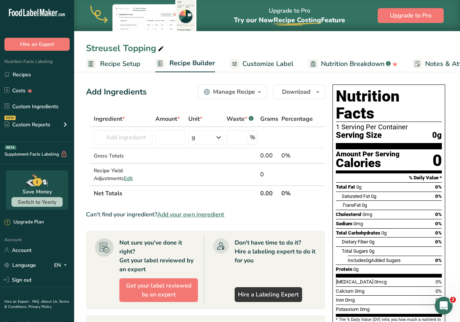
click at [247, 54] on div "Streusel Topping" at bounding box center [267, 48] width 386 height 13
click at [246, 67] on span "Customize Label" at bounding box center [268, 64] width 51 height 10
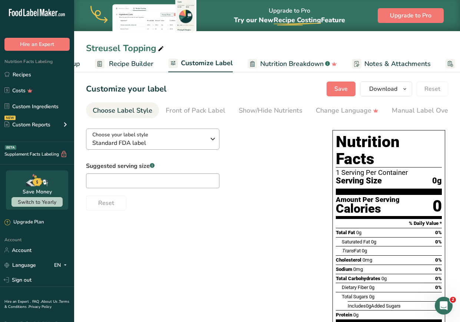
scroll to position [0, 124]
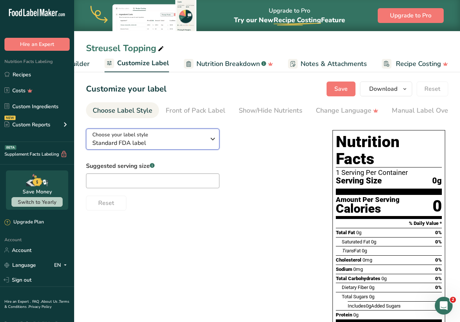
click at [154, 147] on span "Standard FDA label" at bounding box center [148, 143] width 113 height 9
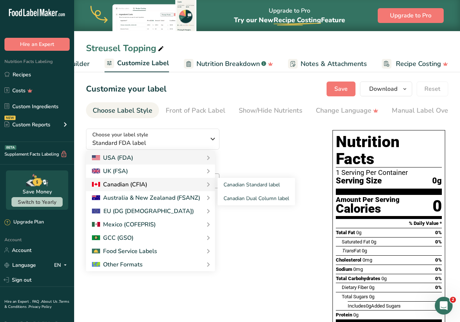
click at [145, 187] on div "Canadian (CFIA)" at bounding box center [119, 184] width 55 height 9
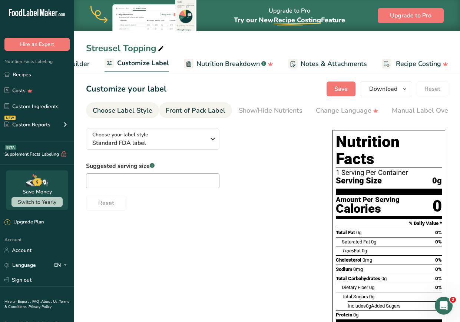
click at [189, 113] on div "Front of Pack Label" at bounding box center [196, 111] width 60 height 10
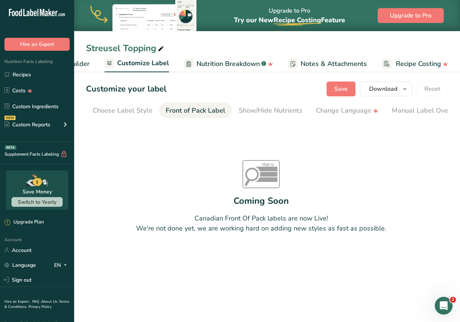
scroll to position [0, 72]
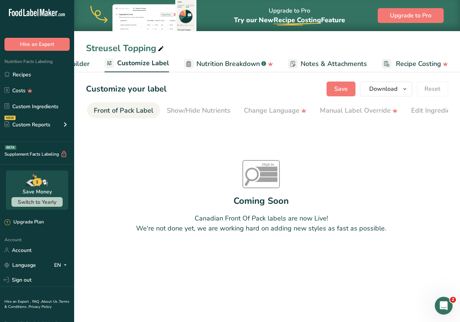
drag, startPoint x: 157, startPoint y: 118, endPoint x: 87, endPoint y: 118, distance: 69.4
click at [87, 118] on nav "Choose Label Style Front of Pack Label Show/Hide Nutrients Change Language Manu…" at bounding box center [267, 110] width 362 height 16
drag, startPoint x: 148, startPoint y: 116, endPoint x: 70, endPoint y: 107, distance: 77.6
click at [70, 107] on div ".a-20{fill:#fff;} Hire an Expert Nutrition Facts Labeling Recipes Costs Custom …" at bounding box center [230, 161] width 460 height 322
click at [147, 61] on span "Customize Label" at bounding box center [143, 63] width 52 height 10
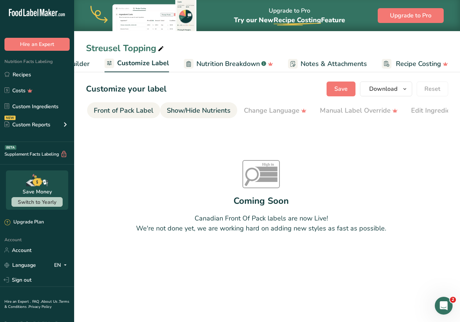
click at [194, 106] on div "Show/Hide Nutrients" at bounding box center [199, 111] width 64 height 10
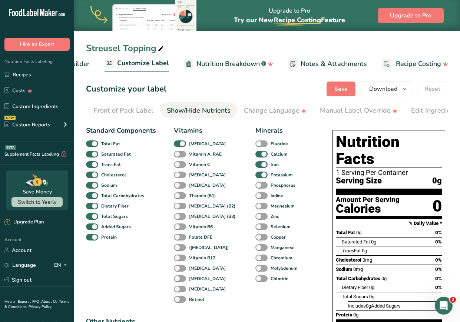
scroll to position [0, 144]
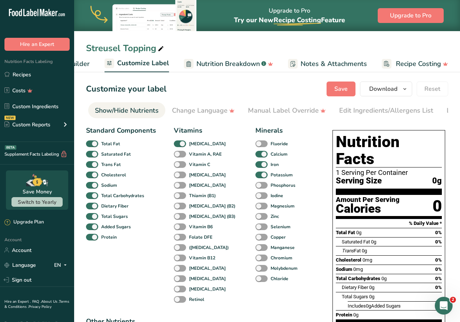
click at [81, 69] on link "Recipe Builder" at bounding box center [60, 64] width 59 height 17
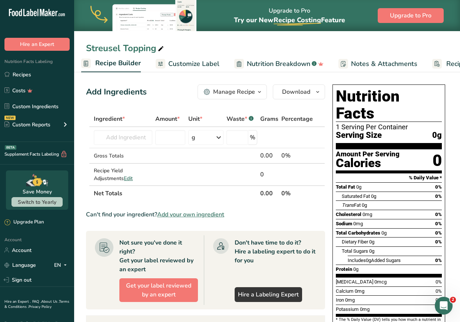
scroll to position [0, 72]
click at [202, 61] on span "Customize Label" at bounding box center [196, 64] width 51 height 10
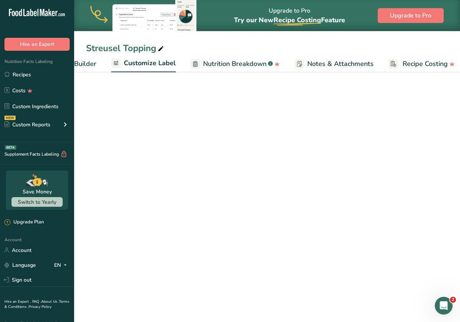
scroll to position [0, 124]
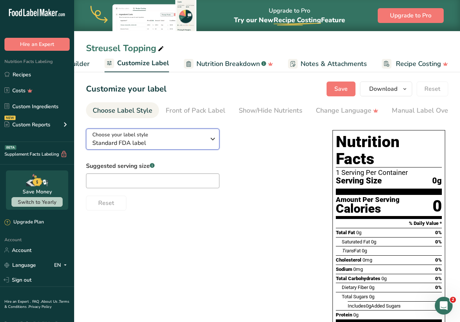
click at [125, 138] on span "Choose your label style" at bounding box center [120, 135] width 56 height 8
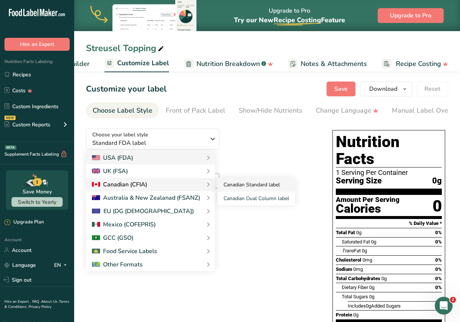
click at [224, 185] on link "Canadian Standard label" at bounding box center [257, 185] width 78 height 14
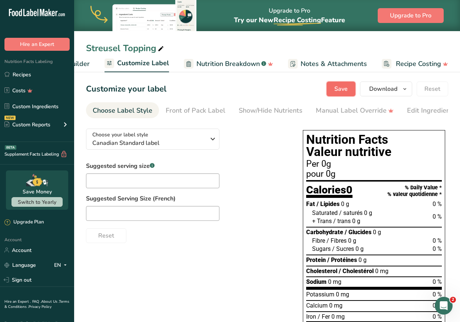
click at [344, 88] on span "Save" at bounding box center [341, 89] width 13 height 9
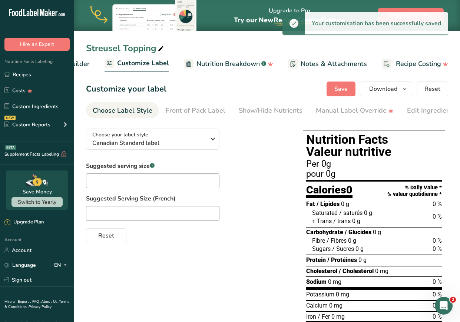
click at [81, 69] on link "Recipe Builder" at bounding box center [60, 64] width 59 height 17
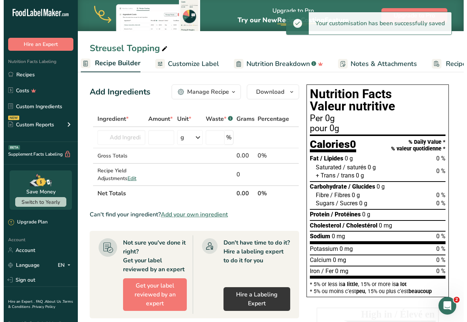
scroll to position [0, 72]
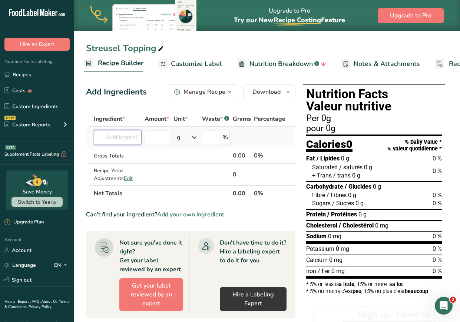
click at [131, 135] on input "text" at bounding box center [118, 137] width 48 height 15
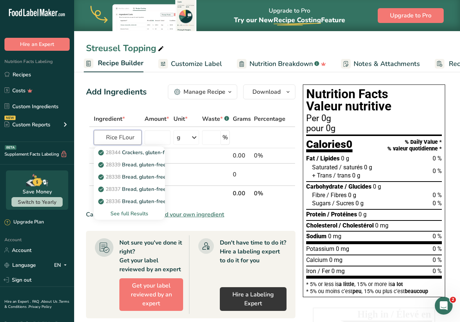
type input "Rice FLour"
click at [122, 221] on section "Ingredient * Amount * Unit * Waste * .a-a{fill:#347362;}.b-a{fill:#fff;} Grams …" at bounding box center [191, 302] width 210 height 383
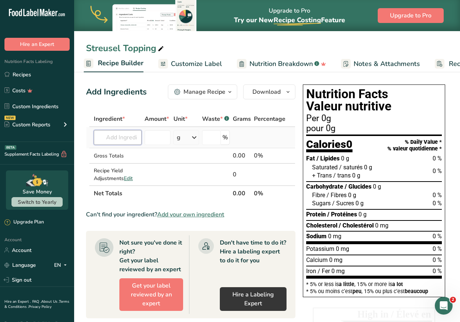
click at [125, 134] on input "text" at bounding box center [118, 137] width 48 height 15
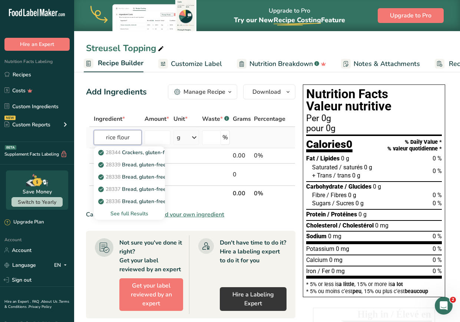
type input "rice flour"
click at [128, 214] on div "See full Results" at bounding box center [129, 214] width 59 height 8
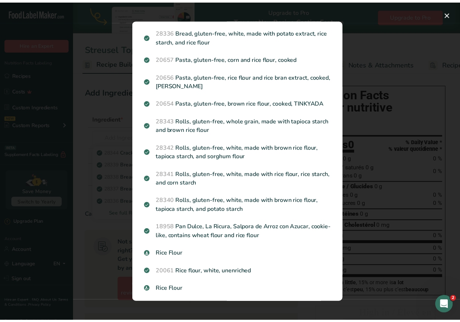
scroll to position [129, 0]
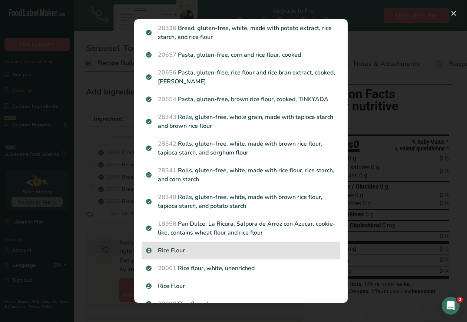
click at [202, 252] on p "Rice Flour" at bounding box center [241, 250] width 190 height 9
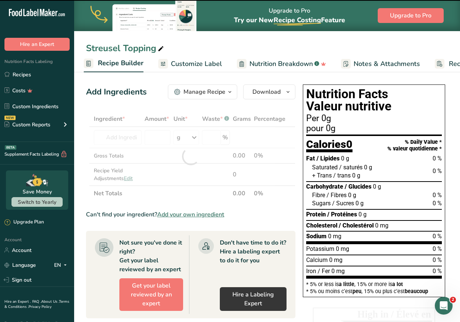
type input "0"
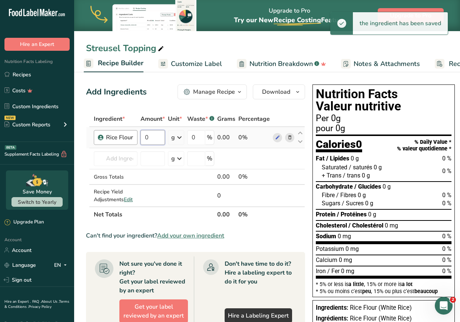
drag, startPoint x: 153, startPoint y: 139, endPoint x: 135, endPoint y: 136, distance: 18.1
click at [135, 136] on tr "Rice Flour 0 g Weight Units g kg mg See more Volume Units l Volume units requir…" at bounding box center [195, 137] width 219 height 21
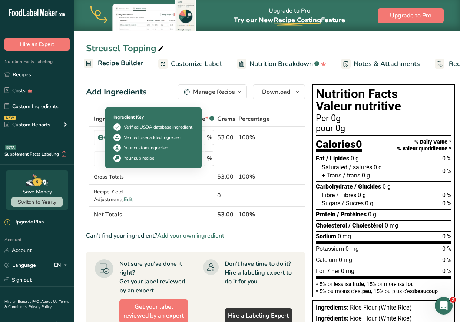
type input "53"
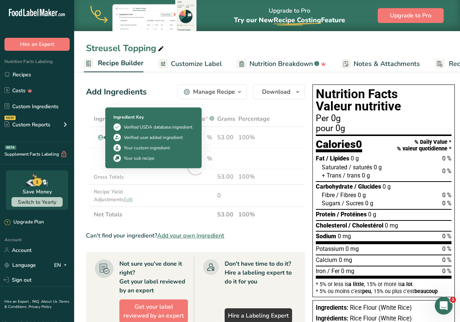
click at [109, 155] on div "Ingredient Key Verified USDA database ingredient Verified user added ingredient…" at bounding box center [153, 137] width 89 height 57
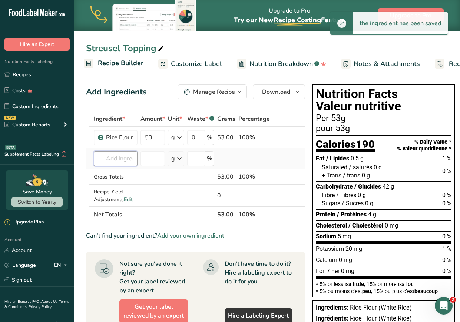
click at [111, 156] on input "text" at bounding box center [116, 158] width 44 height 15
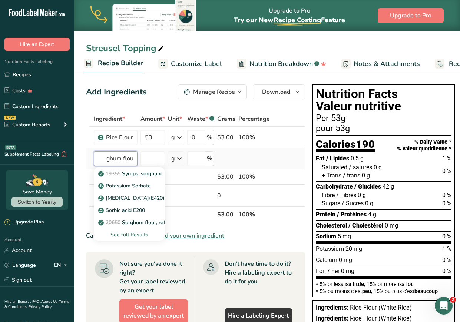
scroll to position [0, 10]
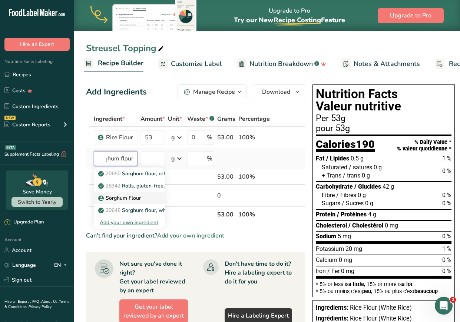
type input "sorghum flour"
click at [122, 197] on p "Sorghum Flour" at bounding box center [120, 198] width 41 height 8
type input "Sorghum Flour"
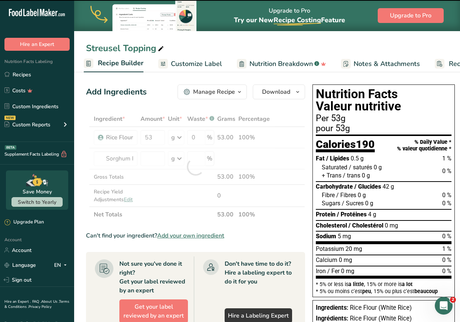
type input "0"
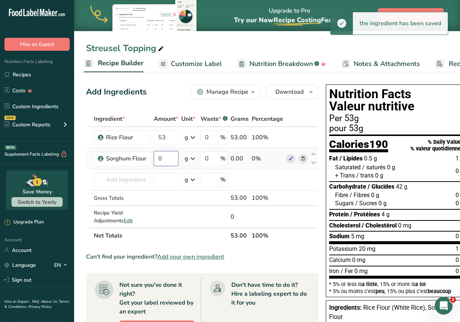
drag, startPoint x: 165, startPoint y: 158, endPoint x: 153, endPoint y: 160, distance: 11.9
click at [153, 160] on td "0" at bounding box center [165, 158] width 27 height 21
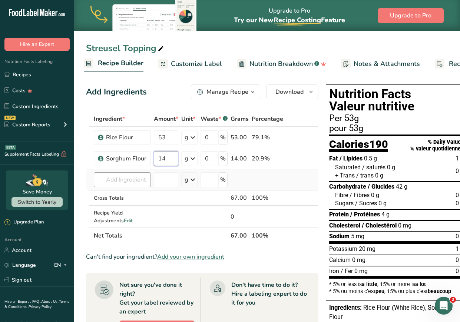
type input "14"
click at [135, 181] on div "Ingredient * Amount * Unit * Waste * .a-a{fill:#347362;}.b-a{fill:#fff;} Grams …" at bounding box center [202, 177] width 233 height 132
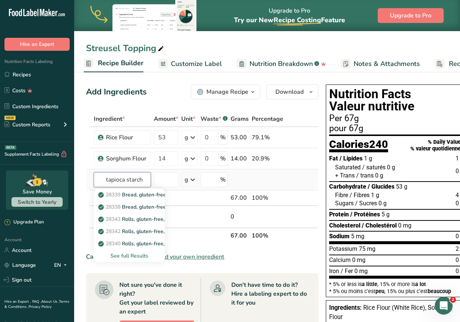
type input "tapioca starch"
click at [134, 256] on div "See full Results" at bounding box center [129, 256] width 59 height 8
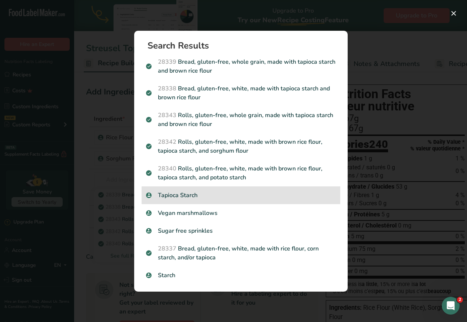
click at [232, 198] on p "Tapioca Starch" at bounding box center [241, 195] width 190 height 9
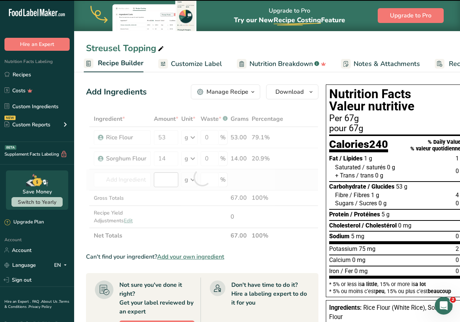
type input "0"
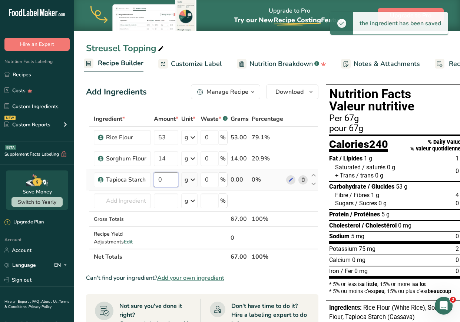
drag, startPoint x: 168, startPoint y: 180, endPoint x: 157, endPoint y: 176, distance: 11.7
click at [157, 176] on input "0" at bounding box center [166, 180] width 24 height 15
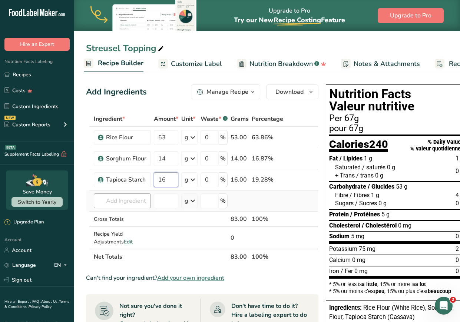
type input "16"
click at [127, 199] on div "Ingredient * Amount * Unit * Waste * .a-a{fill:#347362;}.b-a{fill:#fff;} Grams …" at bounding box center [202, 188] width 233 height 154
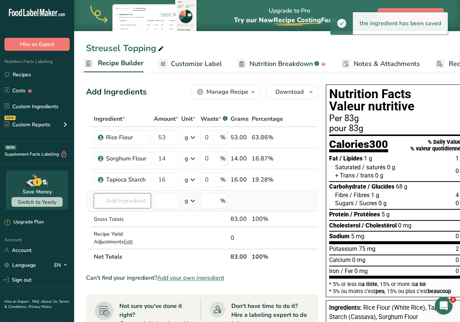
type input "o"
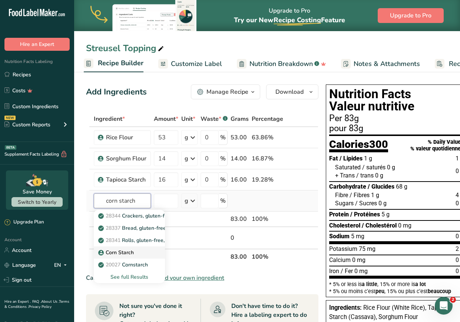
type input "corn starch"
click at [122, 251] on p "Corn Starch" at bounding box center [117, 253] width 34 height 8
type input "Corn Starch"
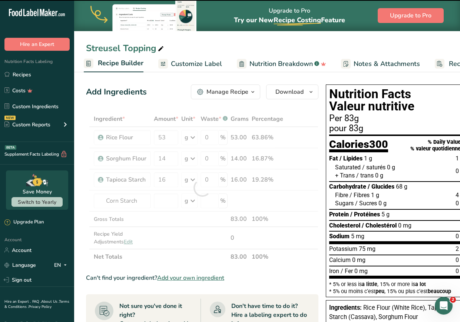
type input "0"
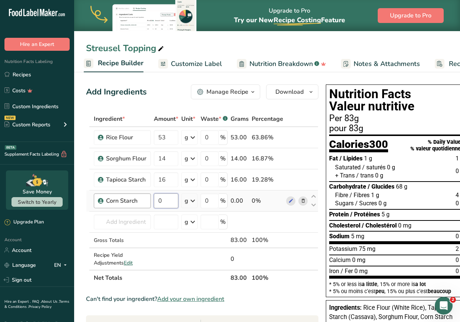
drag, startPoint x: 168, startPoint y: 202, endPoint x: 150, endPoint y: 201, distance: 17.5
click at [150, 201] on tr "Corn Starch 0 g Weight Units g kg mg See more Volume Units l Volume units requi…" at bounding box center [202, 201] width 232 height 21
type input "7"
click at [142, 222] on div "Ingredient * Amount * Unit * Waste * .a-a{fill:#347362;}.b-a{fill:#fff;} Grams …" at bounding box center [202, 198] width 233 height 175
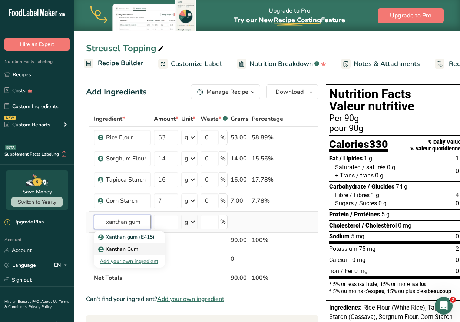
type input "xanthan gum"
click at [130, 250] on p "Xanthan Gum" at bounding box center [119, 250] width 39 height 8
type input "Xanthan Gum"
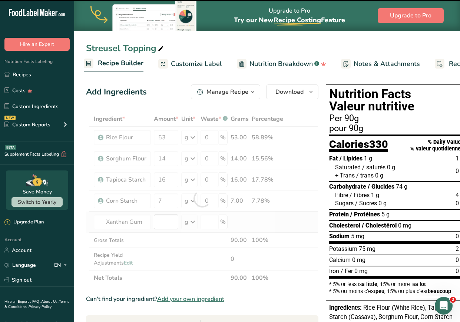
type input "0"
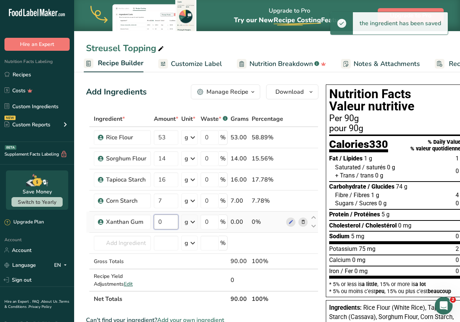
click at [166, 227] on input "0" at bounding box center [166, 222] width 24 height 15
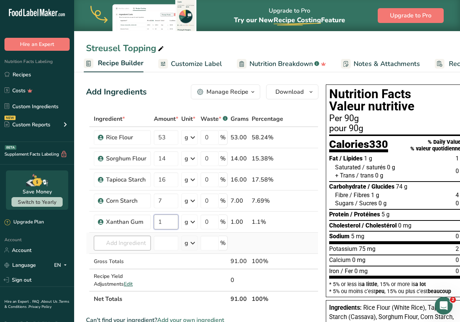
type input "1"
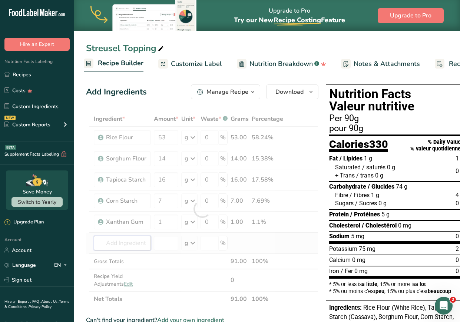
click at [140, 246] on div "Ingredient * Amount * Unit * Waste * .a-a{fill:#347362;}.b-a{fill:#fff;} Grams …" at bounding box center [202, 209] width 233 height 196
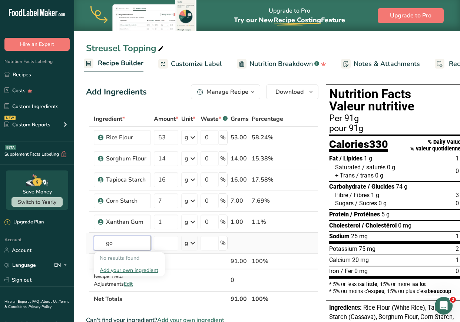
type input "g"
type input "l"
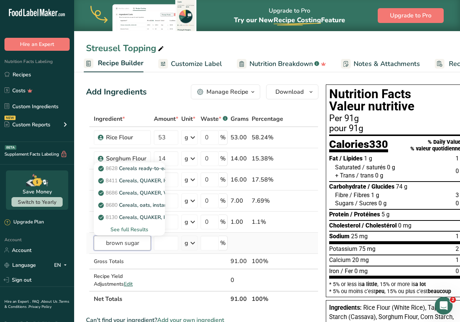
type input "brown sugar"
click at [134, 226] on div "See full Results" at bounding box center [129, 230] width 59 height 8
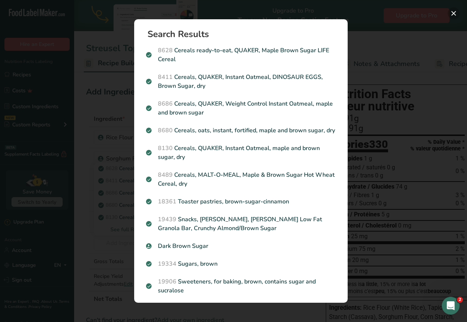
click at [453, 15] on button "Search results modal" at bounding box center [454, 13] width 12 height 12
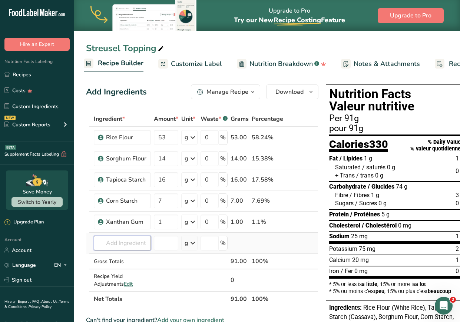
click at [122, 245] on input "text" at bounding box center [122, 243] width 57 height 15
type input "golden yellow"
click at [123, 219] on p "Golden Yellow Sugar" at bounding box center [128, 218] width 56 height 8
type input "Golden Yellow Sugar"
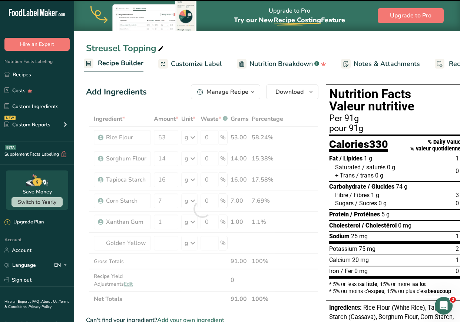
type input "0"
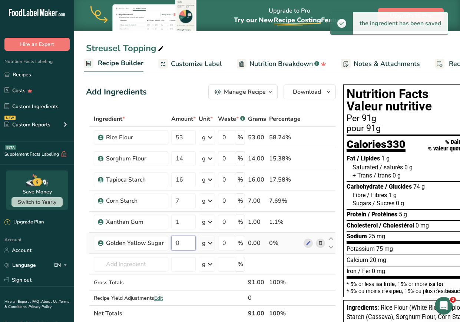
drag, startPoint x: 186, startPoint y: 247, endPoint x: 169, endPoint y: 243, distance: 17.2
click at [170, 243] on td "0" at bounding box center [183, 243] width 27 height 21
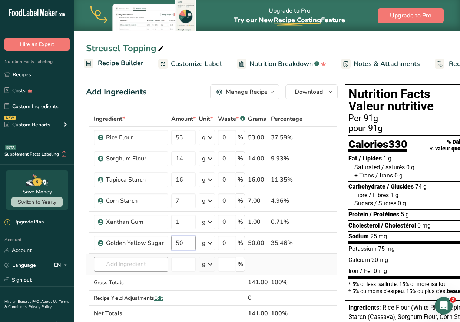
type input "50"
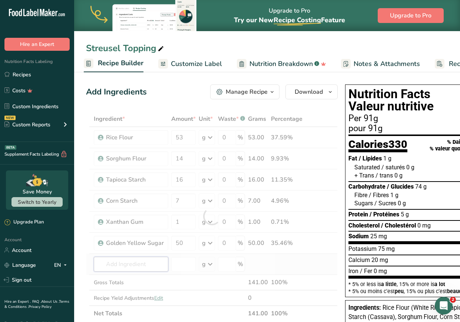
click at [144, 263] on div "Ingredient * Amount * Unit * Waste * .a-a{fill:#347362;}.b-a{fill:#fff;} Grams …" at bounding box center [212, 216] width 252 height 210
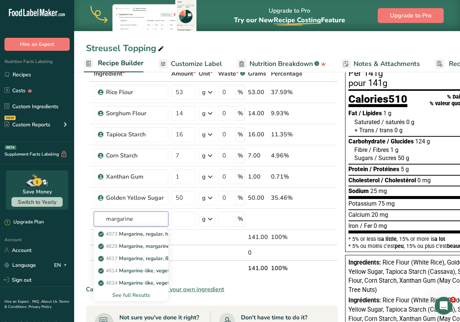
scroll to position [47, 0]
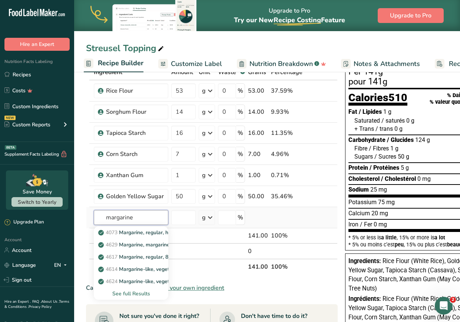
type input "margarine"
click at [145, 295] on div "See full Results" at bounding box center [131, 294] width 63 height 8
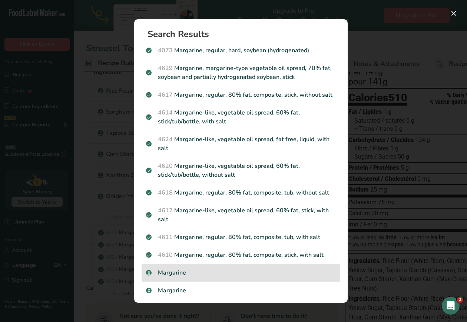
click at [185, 278] on p "Margarine" at bounding box center [241, 273] width 190 height 9
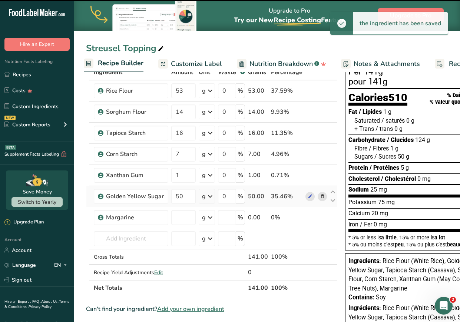
type input "0"
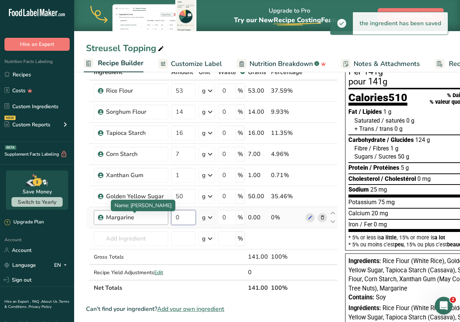
drag, startPoint x: 183, startPoint y: 221, endPoint x: 162, endPoint y: 219, distance: 20.5
click at [162, 219] on tr "Margarine 0 g Weight Units g kg mg See more Volume Units l Volume units require…" at bounding box center [211, 217] width 251 height 21
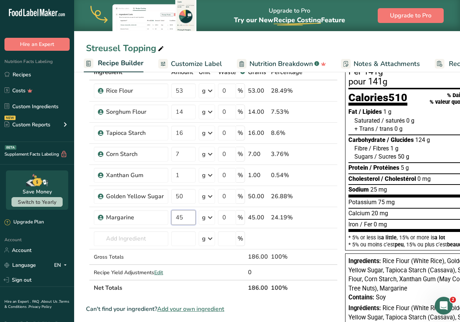
type input "45"
click at [324, 286] on div "Ingredient * Amount * Unit * Waste * .a-a{fill:#347362;}.b-a{fill:#fff;} Grams …" at bounding box center [212, 181] width 252 height 232
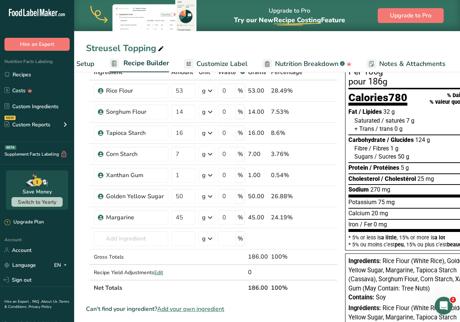
scroll to position [0, 0]
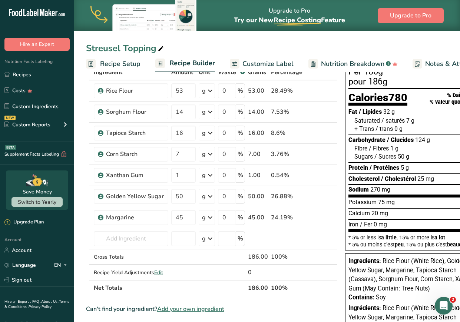
click at [107, 65] on span "Recipe Setup" at bounding box center [120, 64] width 40 height 10
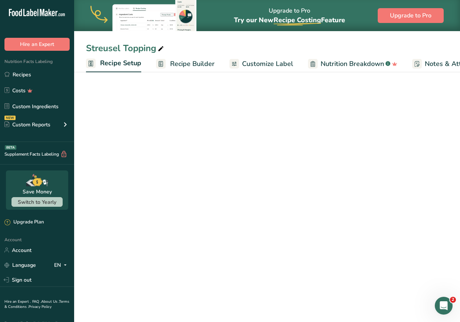
scroll to position [16, 0]
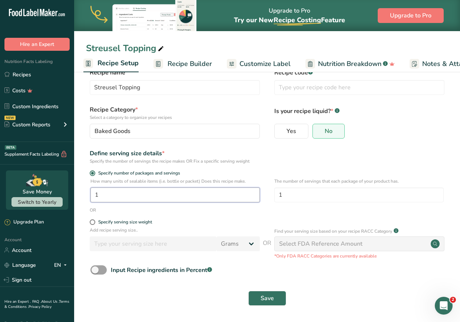
drag, startPoint x: 120, startPoint y: 192, endPoint x: 65, endPoint y: 197, distance: 55.5
click at [65, 197] on div ".a-20{fill:#fff;} Hire an Expert Nutrition Facts Labeling Recipes Costs Custom …" at bounding box center [230, 153] width 460 height 339
type input "4"
click at [264, 302] on span "Save" at bounding box center [267, 298] width 13 height 9
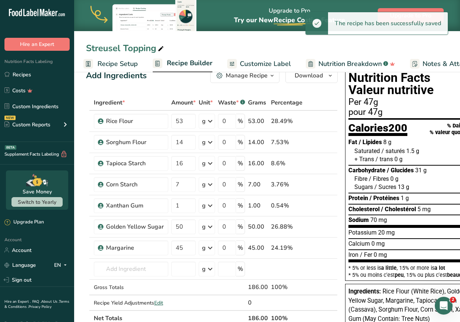
click at [178, 67] on span "Recipe Builder" at bounding box center [190, 63] width 46 height 10
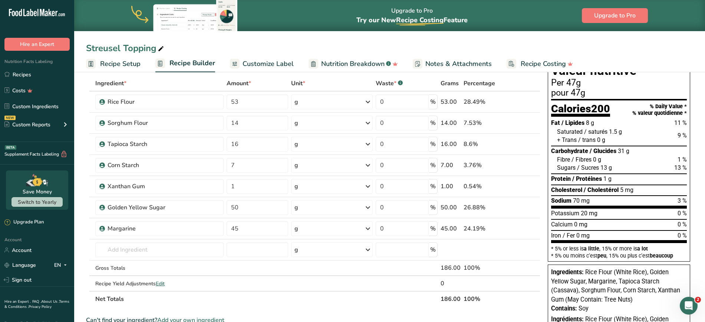
scroll to position [30, 0]
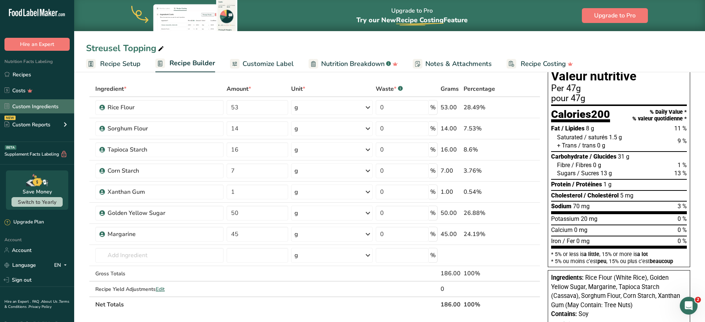
click at [38, 113] on link "Custom Ingredients" at bounding box center [37, 106] width 74 height 14
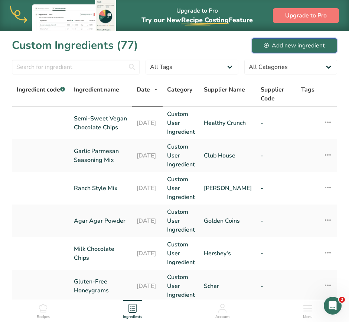
click at [296, 47] on div "Add new ingredient" at bounding box center [294, 45] width 61 height 9
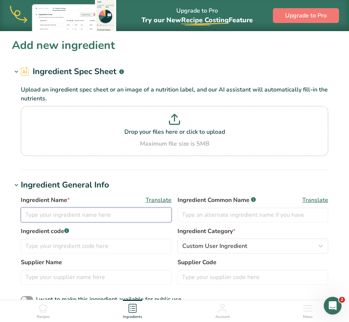
click at [64, 211] on input "text" at bounding box center [96, 215] width 151 height 15
type input "Streusel Topping"
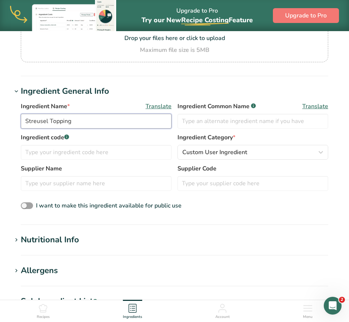
scroll to position [98, 0]
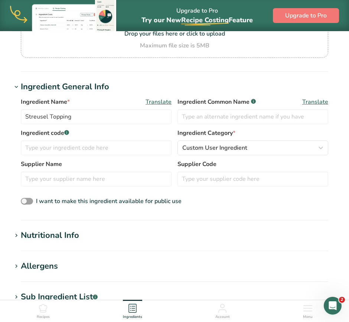
click at [54, 241] on div "Nutritional Info" at bounding box center [50, 236] width 58 height 12
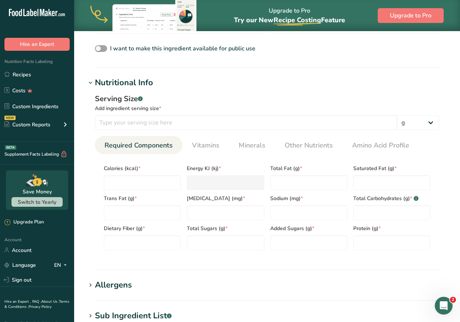
scroll to position [243, 0]
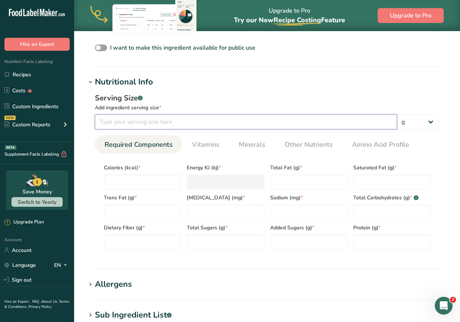
click at [232, 123] on input "number" at bounding box center [246, 122] width 302 height 15
type input "47"
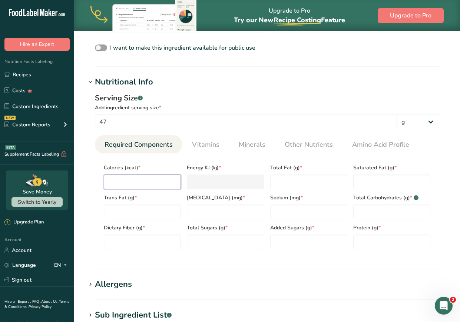
click at [168, 182] on input "number" at bounding box center [142, 182] width 77 height 15
type input "2"
type KJ "8.4"
type input "20"
type KJ "83.7"
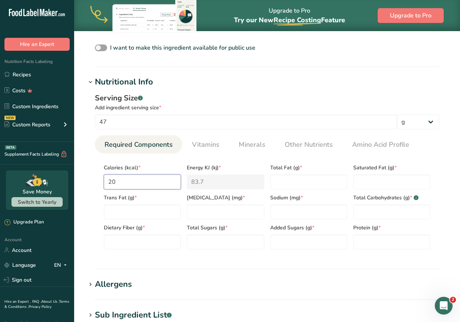
type input "200"
type KJ "836.8"
type input "200"
click at [305, 183] on Fat "number" at bounding box center [308, 182] width 77 height 15
type Fat "8"
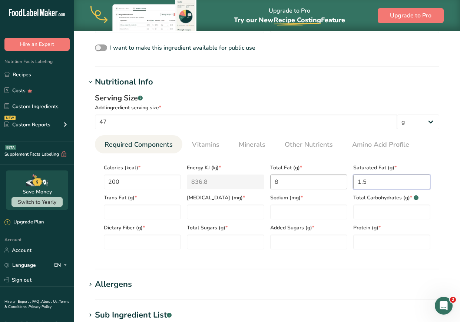
type Fat "1.5"
type Fat "0"
type input "5"
type input "70"
type Carbohydrates "31"
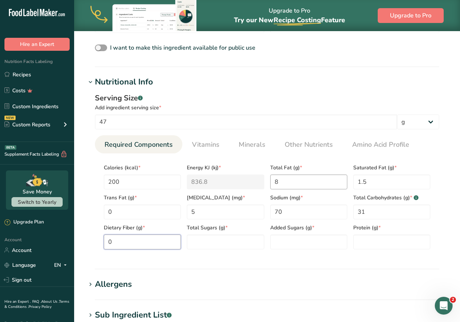
type Fiber "0"
type Sugars "13"
type Sugars "0"
type input "1"
click at [247, 147] on span "Minerals" at bounding box center [252, 145] width 27 height 10
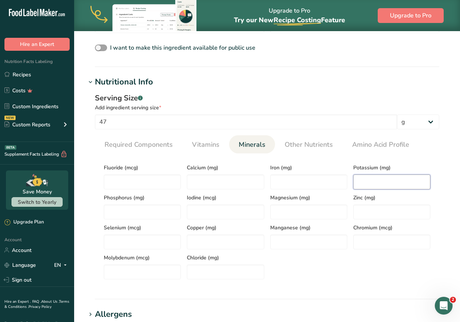
click at [369, 187] on input "number" at bounding box center [392, 182] width 77 height 15
type input "20"
drag, startPoint x: 338, startPoint y: 291, endPoint x: 378, endPoint y: 226, distance: 76.6
click at [336, 291] on section "Nutritional Info Serving Size .a-a{fill:#347362;}.b-a{fill:#fff;} Add ingredien…" at bounding box center [267, 188] width 362 height 224
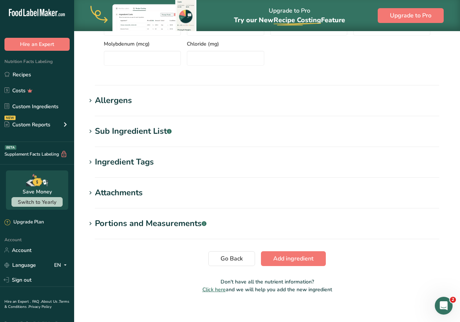
scroll to position [464, 0]
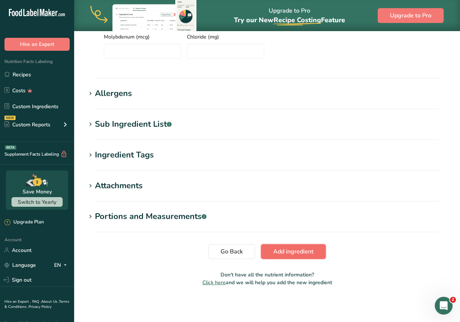
click at [279, 254] on span "Add ingredient" at bounding box center [293, 251] width 40 height 9
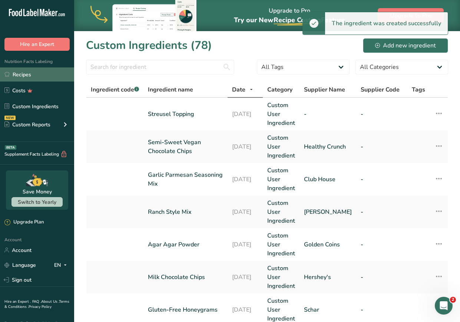
click at [32, 74] on link "Recipes" at bounding box center [37, 75] width 74 height 14
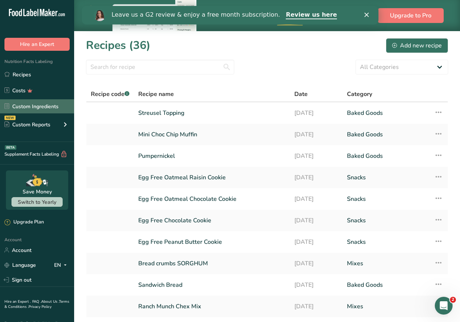
click at [48, 108] on link "Custom Ingredients" at bounding box center [37, 106] width 74 height 14
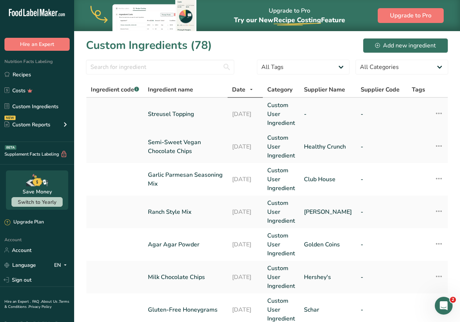
click at [177, 114] on link "Streusel Topping" at bounding box center [185, 114] width 75 height 9
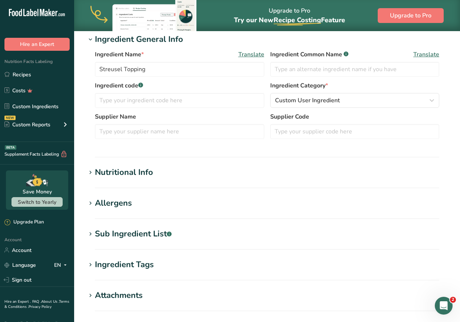
scroll to position [143, 0]
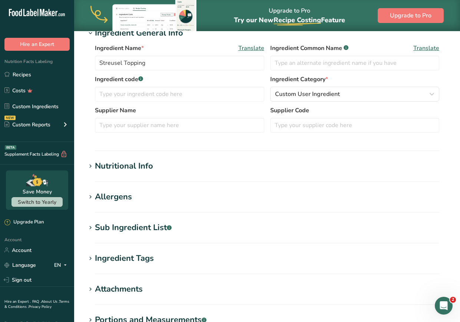
click at [89, 198] on icon at bounding box center [90, 197] width 7 height 10
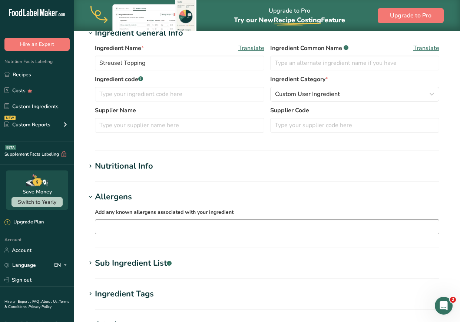
click at [120, 227] on input "text" at bounding box center [267, 227] width 344 height 12
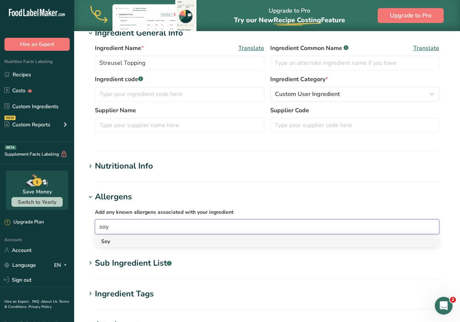
type input "soy"
click at [109, 242] on div "Soy" at bounding box center [261, 242] width 320 height 8
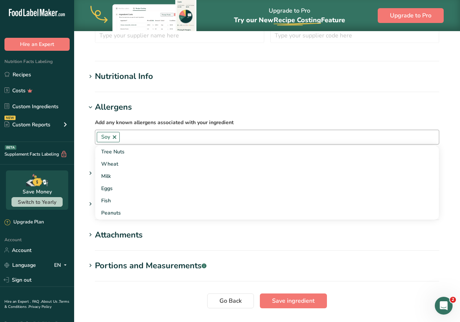
scroll to position [244, 0]
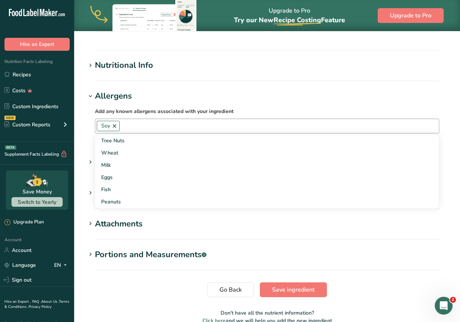
click at [134, 301] on section "Edit Streusel Topping Ingredient Spec Sheet .a-a{fill:#347362;}.b-a{fill:#fff;}…" at bounding box center [267, 62] width 386 height 550
click at [92, 163] on icon at bounding box center [90, 162] width 7 height 10
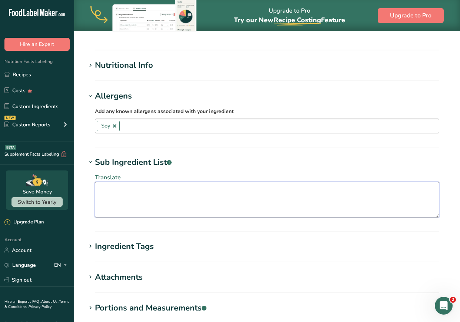
click at [124, 190] on textarea at bounding box center [267, 200] width 345 height 36
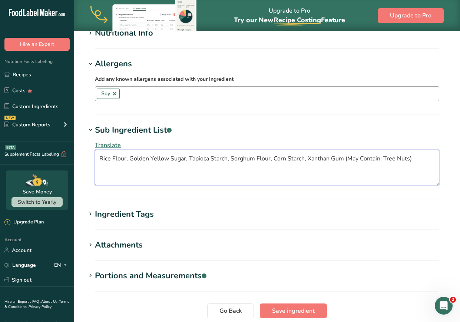
scroll to position [336, 0]
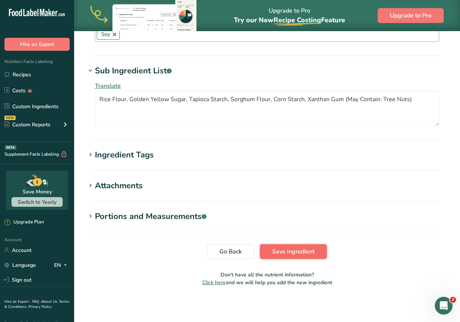
click at [299, 249] on span "Save ingredient" at bounding box center [293, 251] width 43 height 9
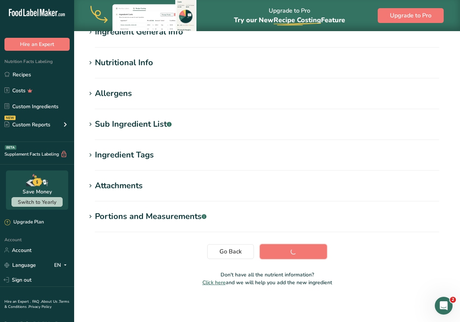
scroll to position [70, 0]
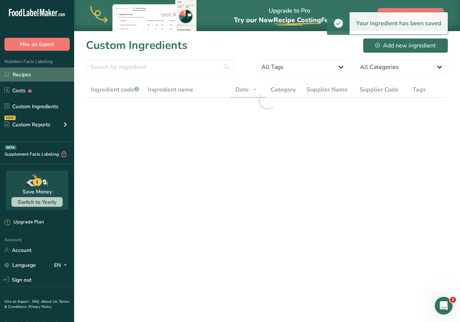
click at [19, 76] on link "Recipes" at bounding box center [37, 75] width 74 height 14
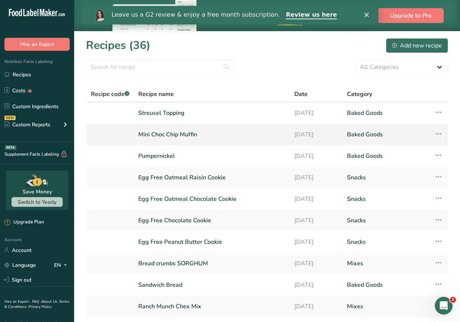
click at [176, 132] on link "Mini Choc Chip Muffin" at bounding box center [211, 135] width 147 height 16
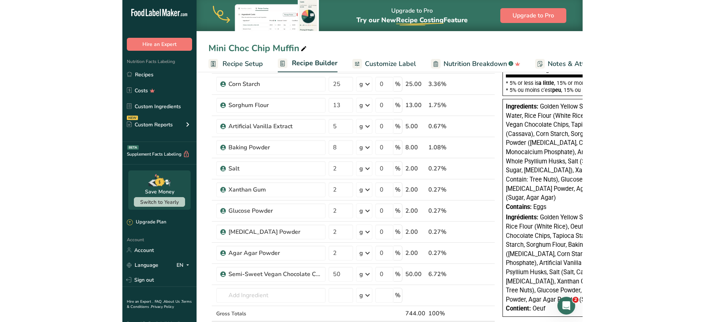
scroll to position [214, 0]
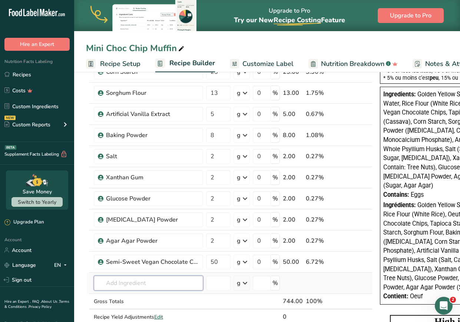
click at [188, 276] on input "text" at bounding box center [148, 283] width 109 height 15
click at [147, 259] on div "Streusel Topping" at bounding box center [143, 258] width 86 height 8
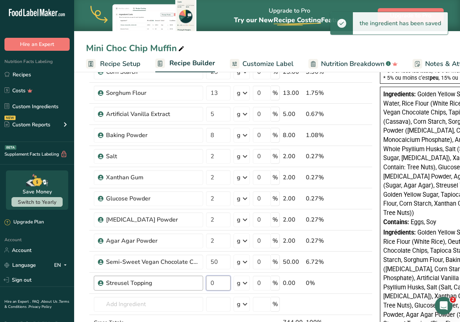
drag, startPoint x: 225, startPoint y: 282, endPoint x: 194, endPoint y: 279, distance: 30.9
click at [194, 279] on tr "Streusel Topping 0 g Weight Units g kg mg See more Volume Units l Volume units …" at bounding box center [229, 283] width 286 height 21
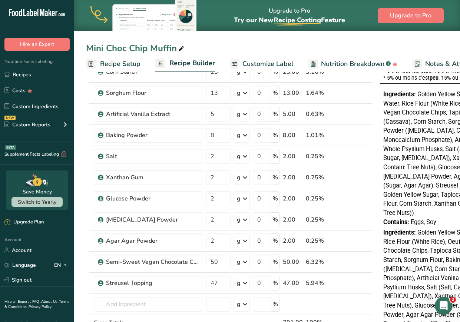
click at [80, 298] on section "Add Ingredients Manage Recipe Delete Recipe Duplicate Recipe Scale Recipe Save …" at bounding box center [267, 244] width 386 height 777
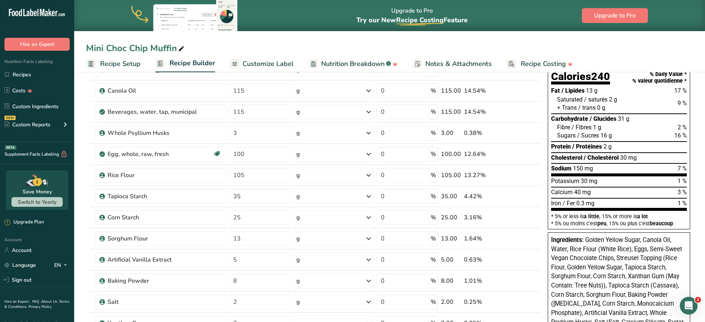
scroll to position [0, 0]
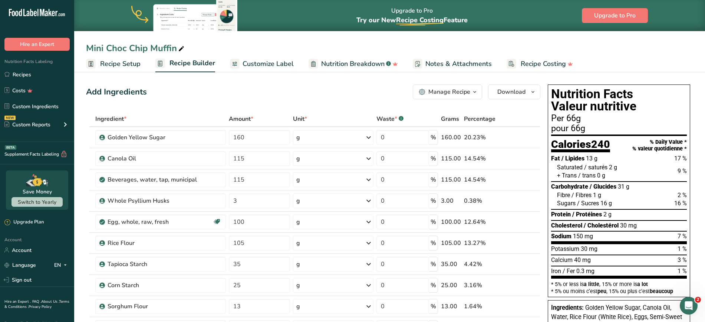
click at [111, 62] on span "Recipe Setup" at bounding box center [120, 64] width 40 height 10
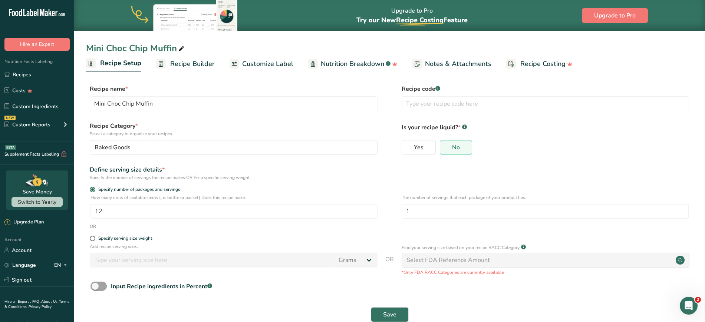
click at [192, 68] on span "Recipe Builder" at bounding box center [192, 64] width 45 height 10
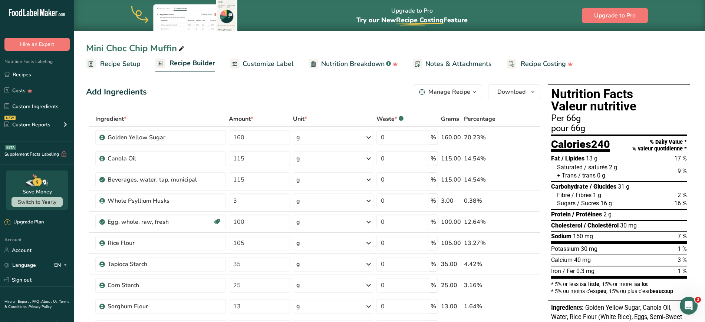
click at [264, 63] on span "Customize Label" at bounding box center [268, 64] width 51 height 10
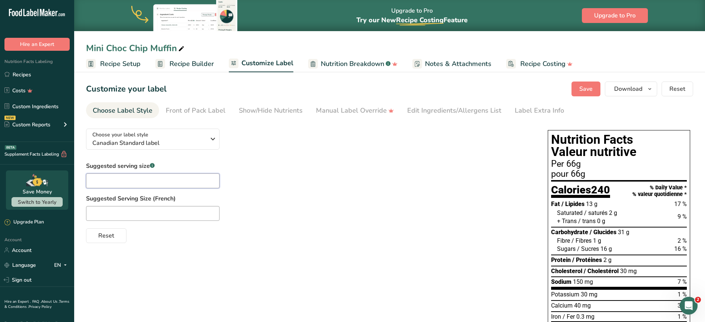
click at [142, 181] on input "text" at bounding box center [153, 181] width 134 height 15
click at [255, 215] on div at bounding box center [309, 213] width 447 height 15
click at [120, 209] on input "text" at bounding box center [153, 213] width 134 height 15
paste input "un muffin"
click at [343, 243] on div "Reset" at bounding box center [309, 235] width 447 height 18
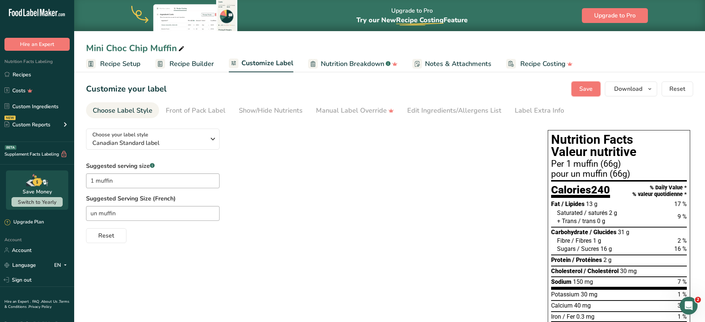
click at [460, 91] on span "Save" at bounding box center [586, 89] width 13 height 9
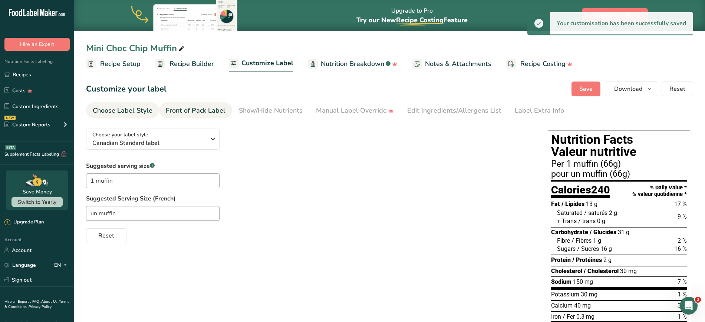
click at [185, 104] on link "Front of Pack Label" at bounding box center [196, 110] width 60 height 17
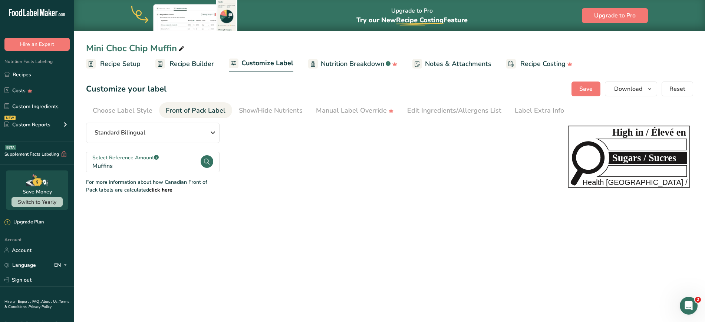
click at [203, 160] on circle at bounding box center [207, 161] width 13 height 13
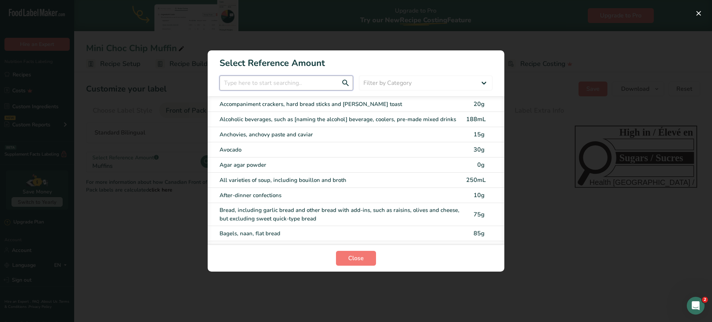
click at [249, 83] on input "FOP Category Selection Modal" at bounding box center [287, 83] width 134 height 15
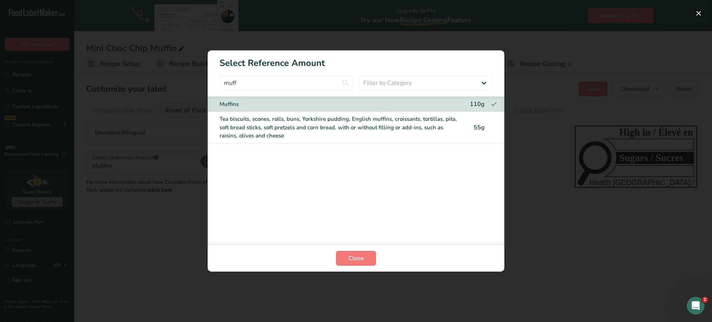
click at [264, 119] on div "Tea biscuits, scones, rolls, buns, Yorkshire pudding, English muffins, croissan…" at bounding box center [341, 127] width 242 height 25
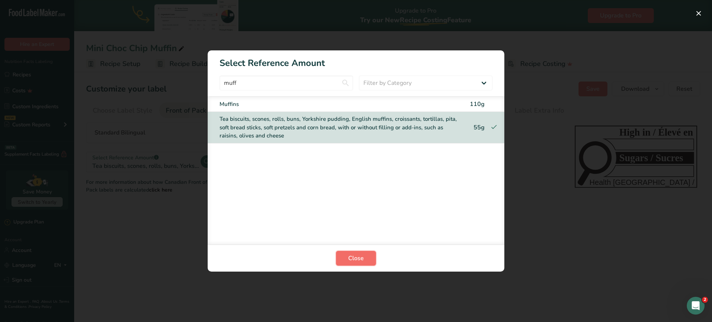
click at [362, 261] on span "Close" at bounding box center [356, 258] width 16 height 9
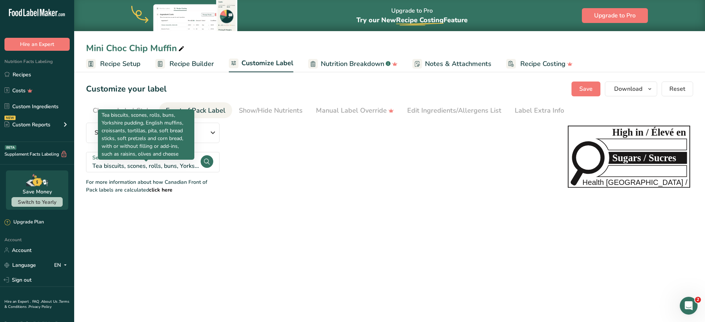
click at [180, 165] on div "Tea biscuits, scones, rolls, buns, Yorkshire pudding, English muffins, croissan…" at bounding box center [146, 166] width 108 height 9
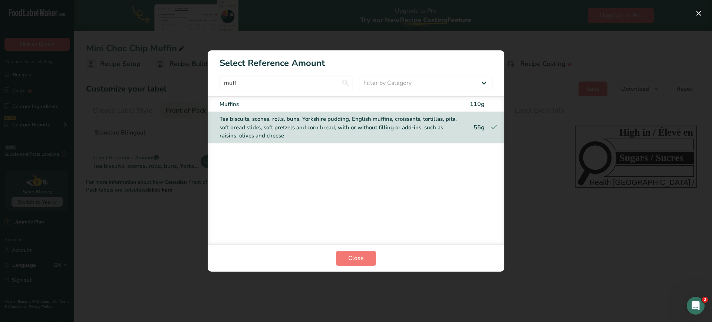
click at [230, 102] on div "Muffins" at bounding box center [341, 104] width 242 height 9
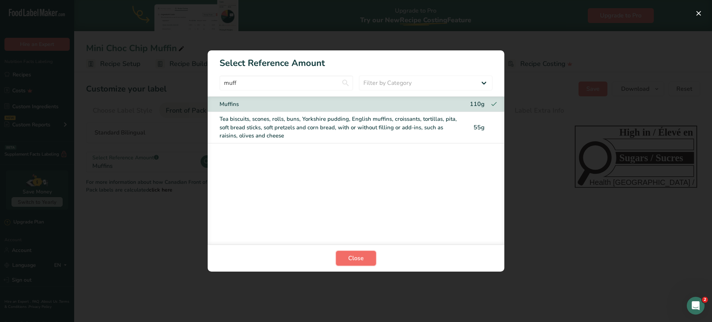
click at [369, 255] on button "Close" at bounding box center [356, 258] width 40 height 15
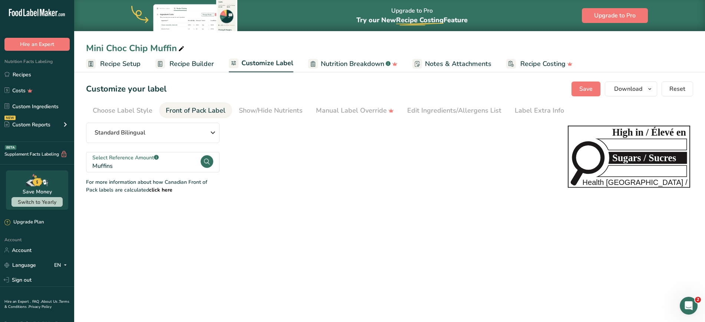
click at [301, 180] on div "Standard Bilingual Standard Bilingual Standard English Only Linear Bilingual St…" at bounding box center [319, 158] width 467 height 71
click at [460, 87] on button "Save" at bounding box center [586, 89] width 29 height 15
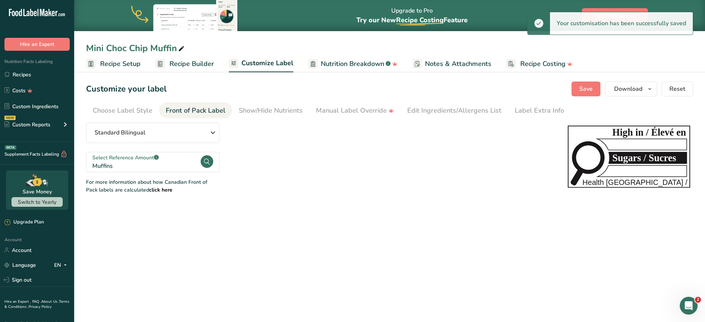
click at [181, 72] on section "Customize your label Save Download Choose what to show on your downloaded label…" at bounding box center [389, 138] width 631 height 136
click at [190, 66] on span "Recipe Builder" at bounding box center [192, 64] width 45 height 10
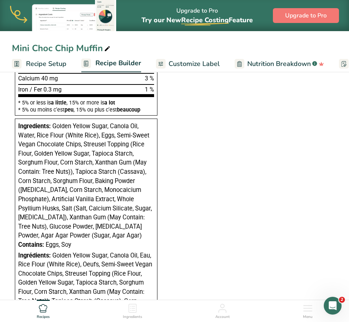
scroll to position [857, 0]
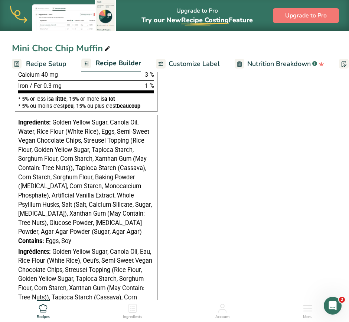
drag, startPoint x: 77, startPoint y: 239, endPoint x: 52, endPoint y: 123, distance: 118.8
click at [52, 123] on div "Ingredients: Golden Yellow Sugar, Canola Oil, Water, Rice Flour (White Rice), E…" at bounding box center [86, 247] width 142 height 264
copy div "Golden Yellow Sugar, Canola Oil, Water, Rice Flour (White Rice), Eggs, Semi-Swe…"
